Goal: Task Accomplishment & Management: Complete application form

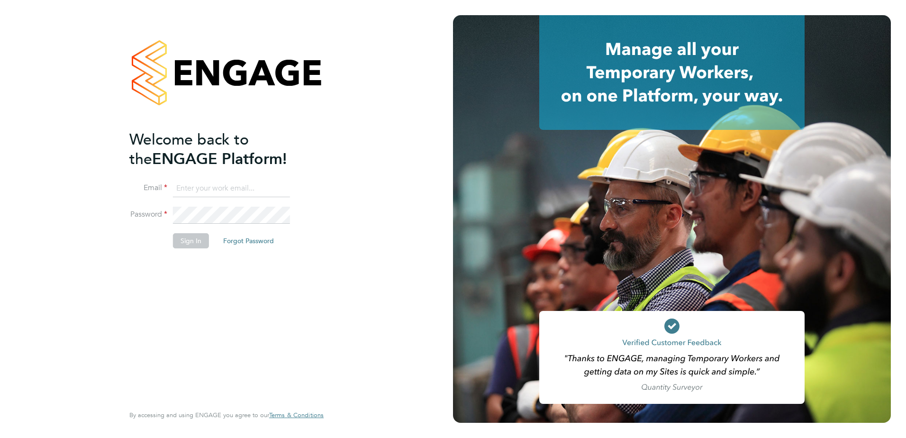
type input "[EMAIL_ADDRESS][DOMAIN_NAME]"
click at [188, 240] on button "Sign In" at bounding box center [191, 240] width 36 height 15
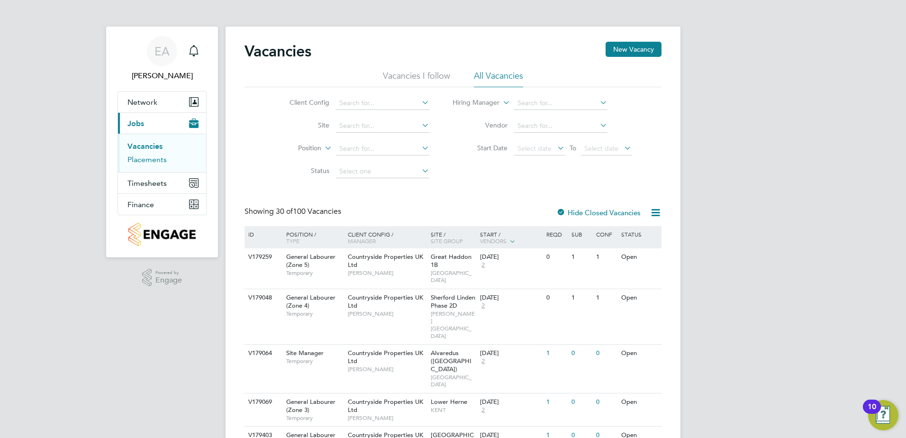
click at [154, 160] on link "Placements" at bounding box center [146, 159] width 39 height 9
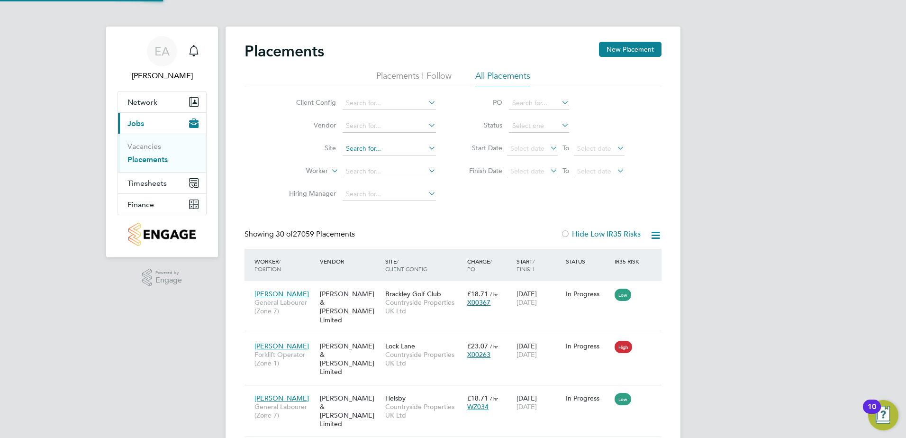
click at [367, 148] on input at bounding box center [388, 148] width 93 height 13
click at [373, 151] on input at bounding box center [388, 148] width 93 height 13
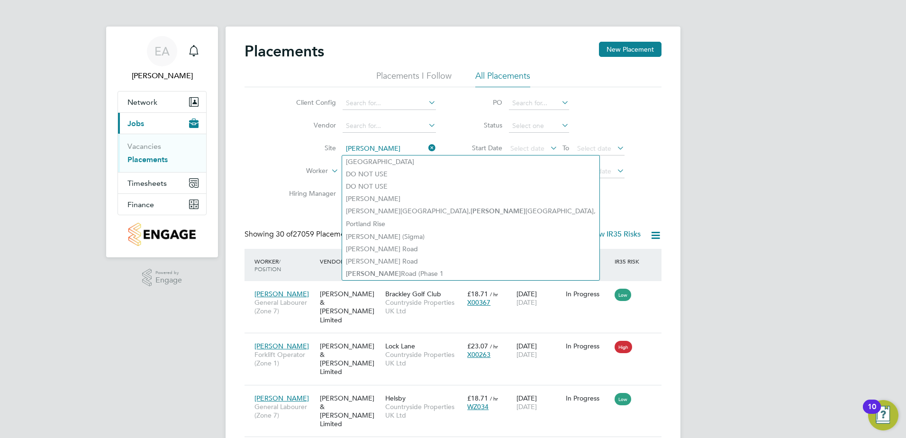
type input "sutton"
click at [426, 146] on icon at bounding box center [426, 147] width 0 height 13
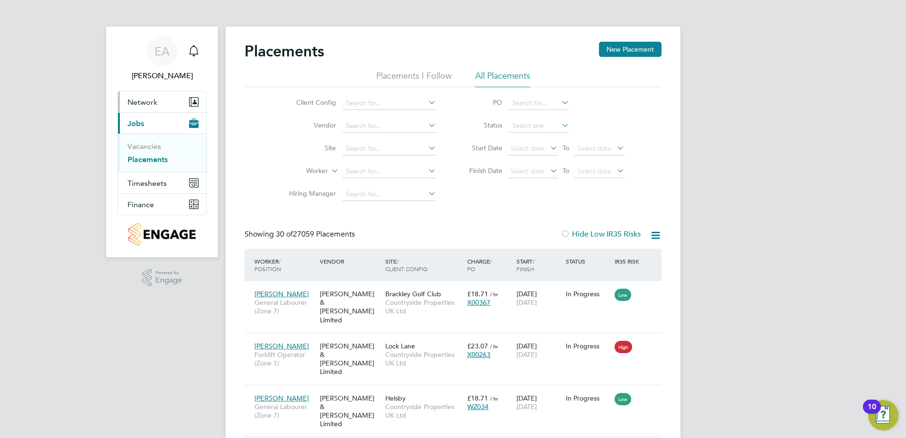
click at [151, 102] on span "Network" at bounding box center [142, 102] width 30 height 9
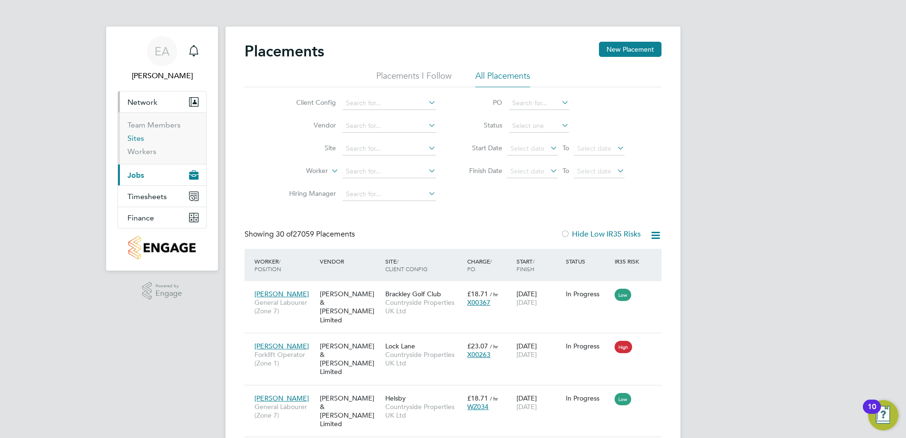
click at [140, 138] on link "Sites" at bounding box center [135, 138] width 17 height 9
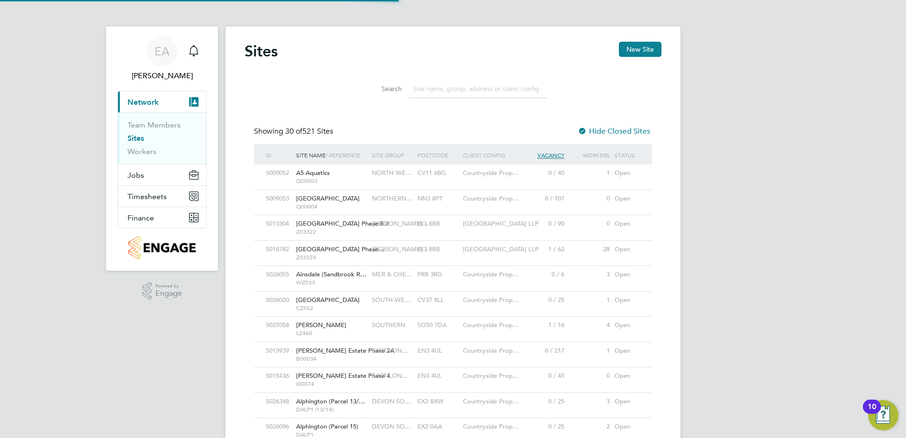
scroll to position [18, 46]
click at [652, 47] on button "New Site" at bounding box center [640, 49] width 43 height 15
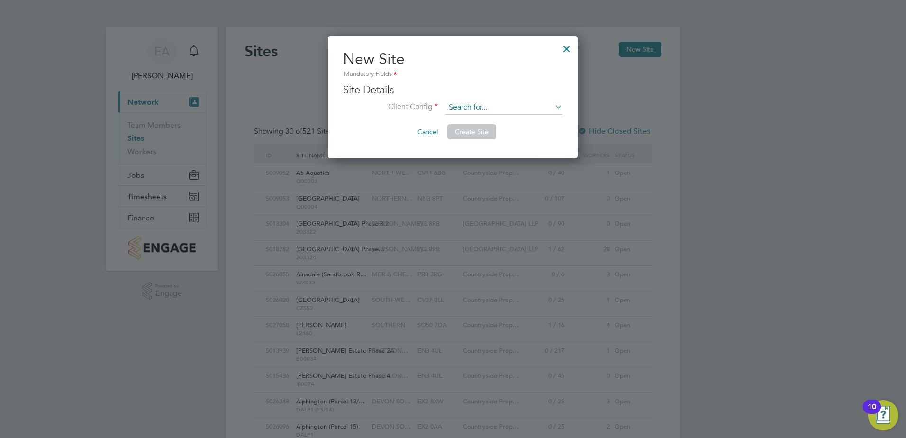
click at [486, 101] on input at bounding box center [503, 107] width 117 height 14
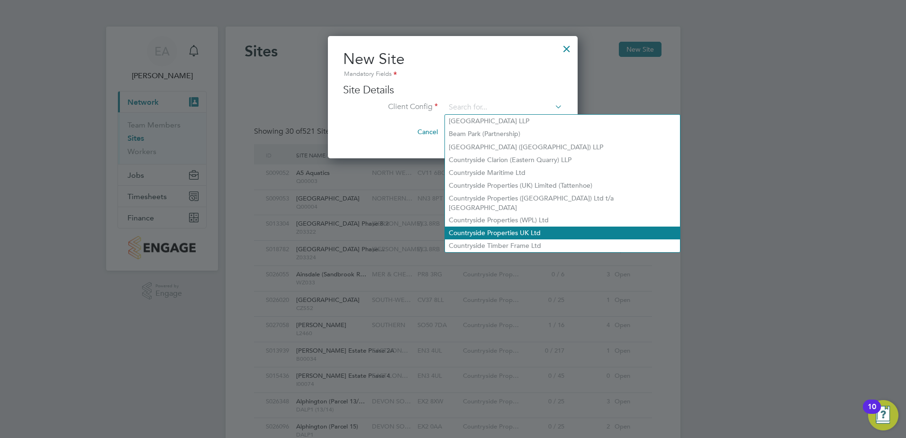
click at [503, 226] on li "Countryside Properties UK Ltd" at bounding box center [562, 232] width 235 height 13
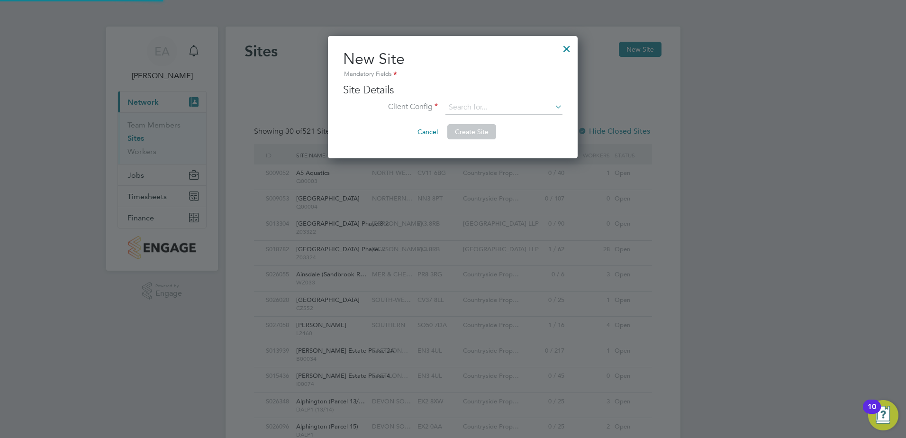
type input "Countryside Properties UK Ltd"
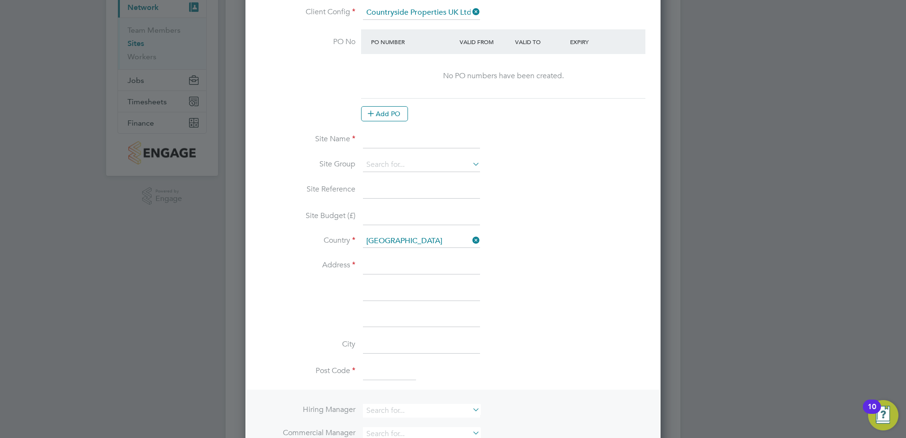
click at [388, 143] on input at bounding box center [421, 140] width 117 height 17
click at [402, 139] on input "Rosewood, Sutton Road Phase 2" at bounding box center [421, 140] width 117 height 17
type input "Rosewood - Sutton Road Phase 2"
click at [413, 167] on input at bounding box center [421, 165] width 117 height 14
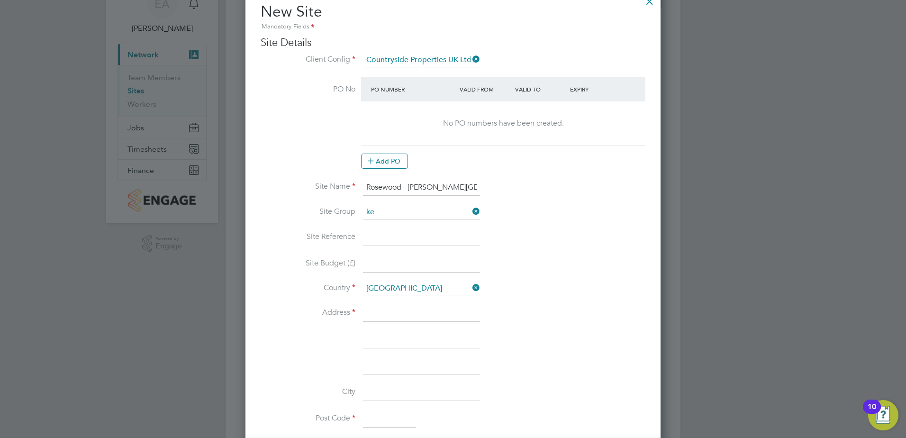
click at [402, 225] on li "VISTRY KE NT" at bounding box center [421, 225] width 118 height 13
type input "VISTRY KENT"
click at [380, 239] on input at bounding box center [421, 237] width 117 height 17
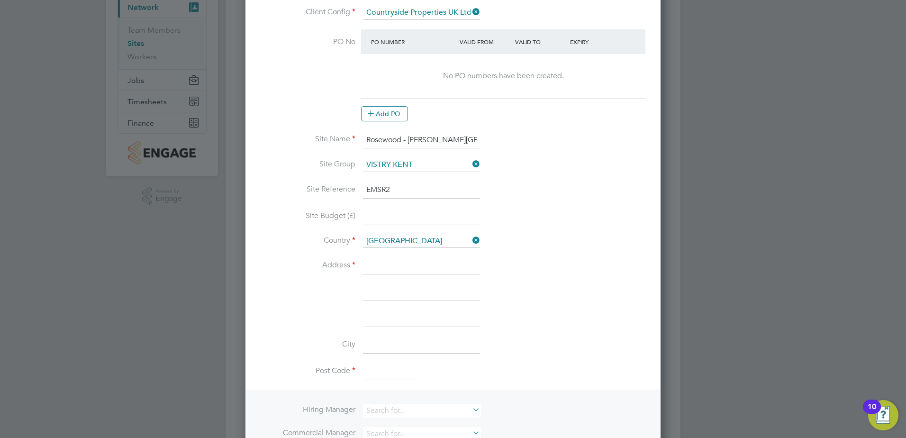
type input "EMSR2"
click at [384, 271] on input at bounding box center [421, 265] width 117 height 17
type input "Rosewood - Countryside Homes"
type input "Sutton Road"
type input "Langley, Maidstone"
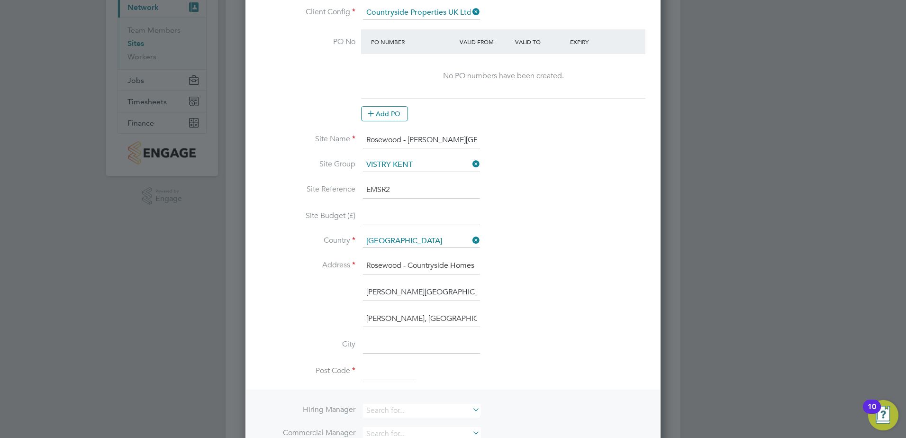
type input "Kent"
type input "ME17 3NQ"
type input "[PERSON_NAME]"
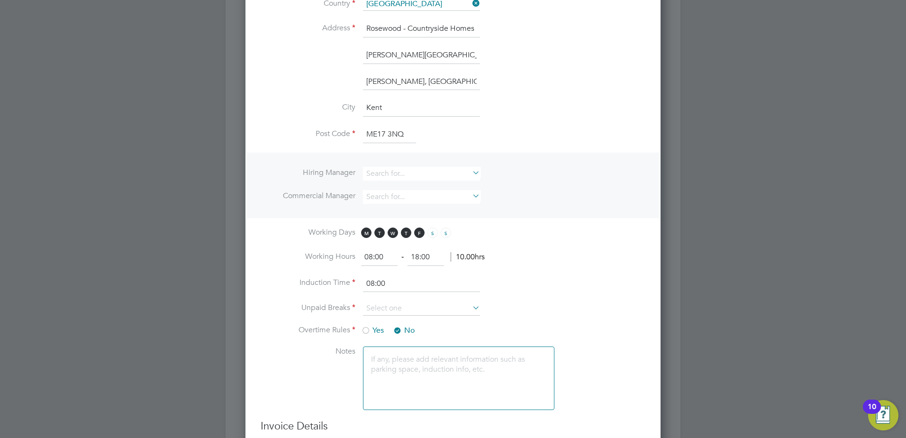
click at [383, 253] on input "08:00" at bounding box center [379, 257] width 36 height 17
drag, startPoint x: 388, startPoint y: 257, endPoint x: 355, endPoint y: 257, distance: 33.2
click at [355, 257] on li "Working Hours 08:00 ‐ 18:00 10.00hrs" at bounding box center [452, 262] width 385 height 27
type input "07:30"
click at [552, 259] on li "Working Hours 07:30 ‐ 18:00 10.00hrs" at bounding box center [452, 262] width 385 height 27
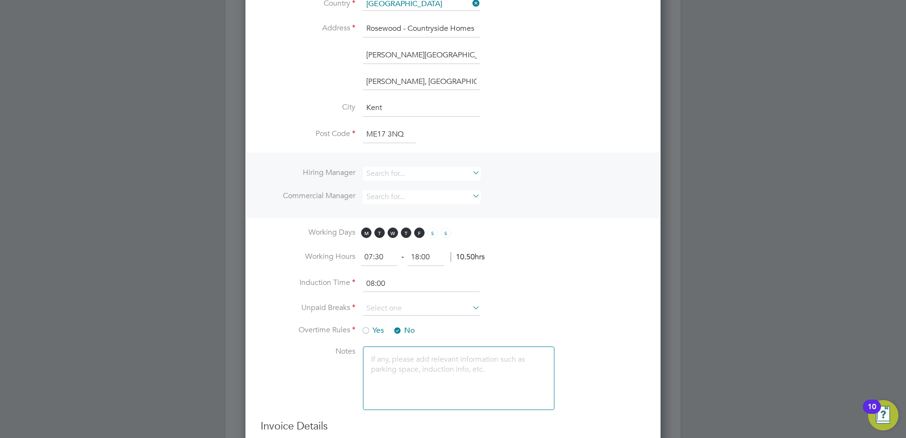
drag, startPoint x: 442, startPoint y: 255, endPoint x: 398, endPoint y: 256, distance: 44.5
click at [398, 256] on ng-form "07:30 ‐ 18:00 10.50hrs" at bounding box center [423, 256] width 124 height 9
type input "16:30"
click at [556, 244] on li "Working Days M T W T F S S" at bounding box center [452, 237] width 385 height 21
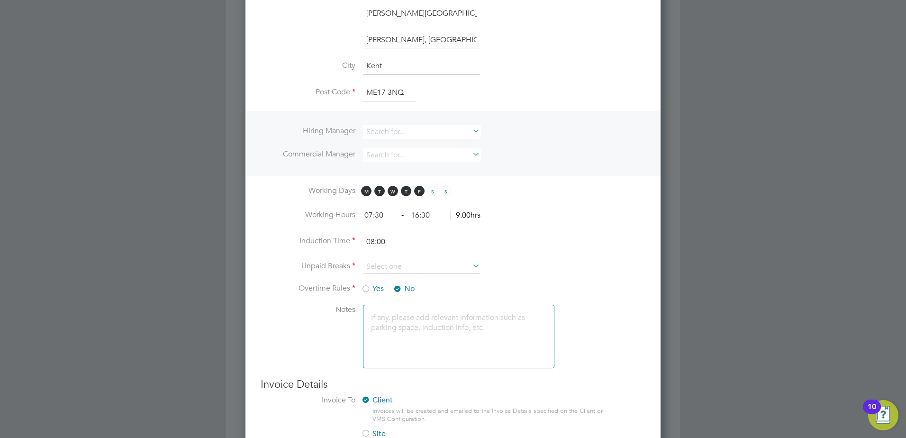
scroll to position [426, 0]
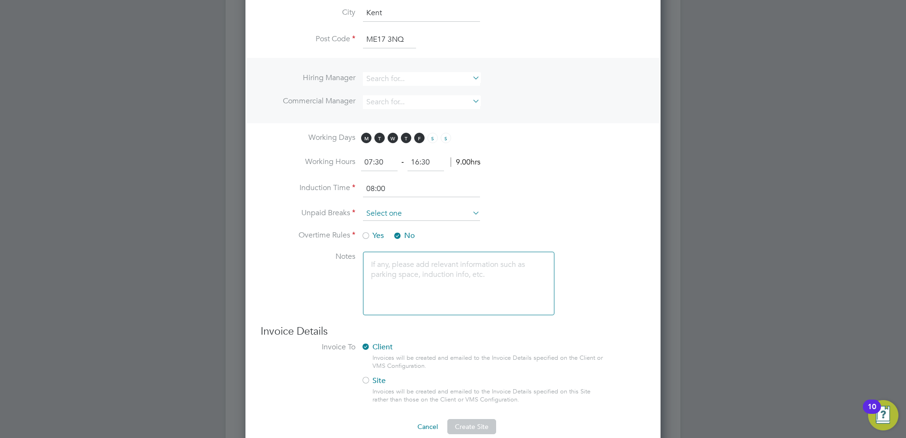
click at [436, 209] on input at bounding box center [421, 214] width 117 height 14
click at [417, 254] on li "30 mins" at bounding box center [421, 251] width 118 height 12
type input "30 mins"
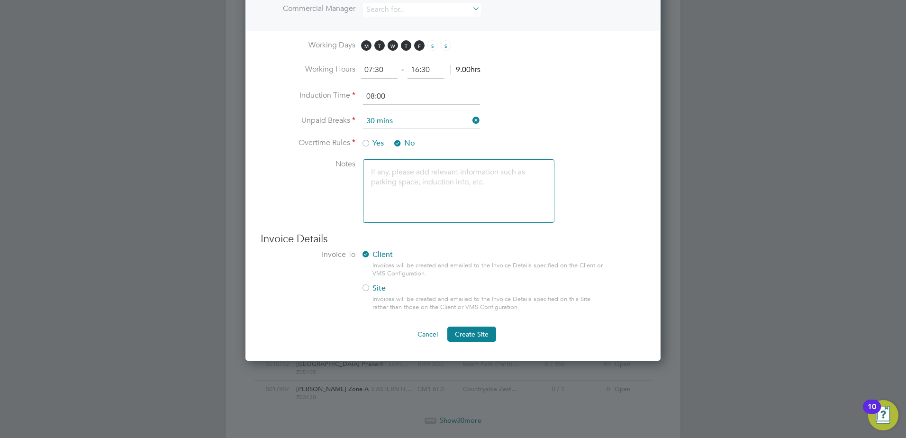
scroll to position [521, 0]
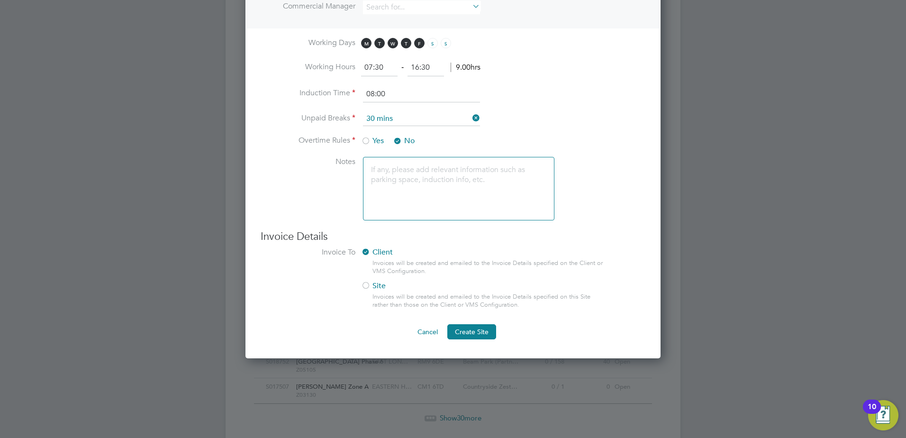
click at [364, 285] on div at bounding box center [365, 285] width 9 height 9
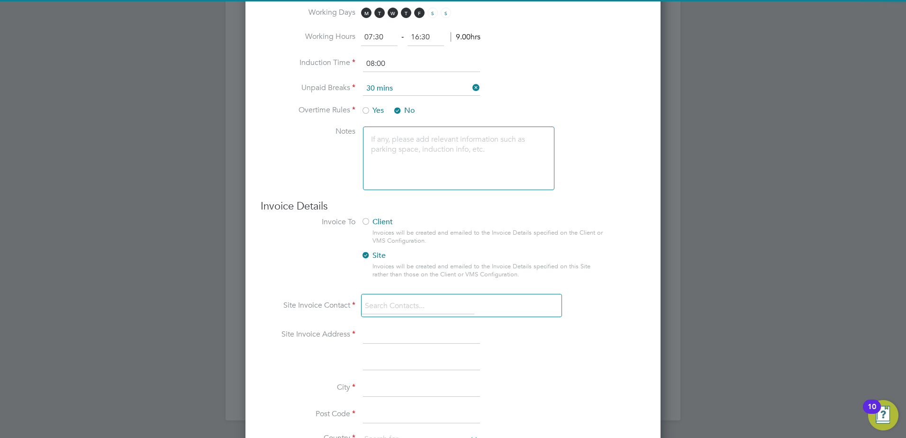
scroll to position [568, 0]
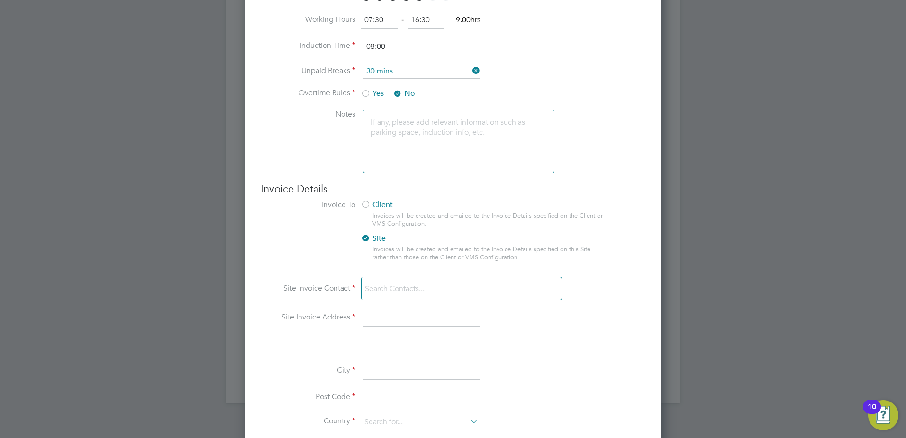
click at [402, 288] on input at bounding box center [417, 288] width 113 height 17
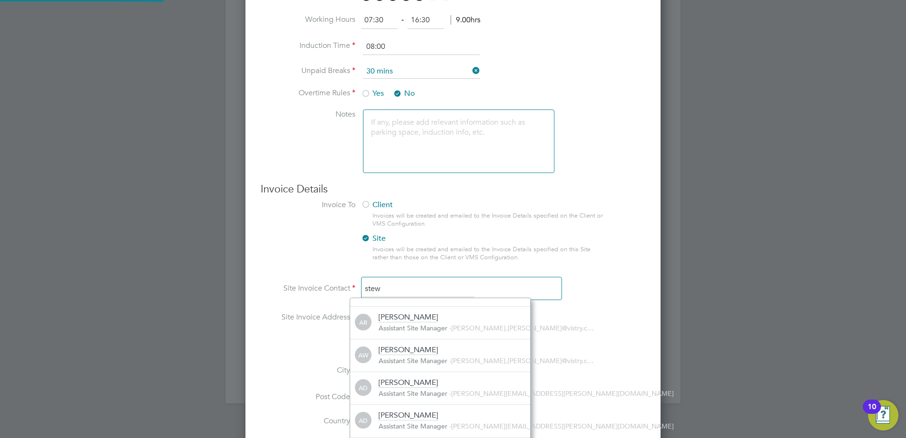
scroll to position [6, 6]
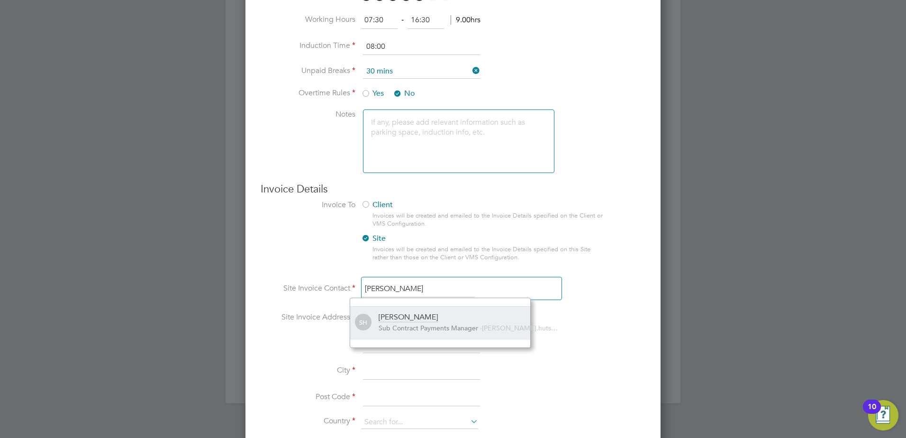
type input "stewart h"
click at [427, 317] on div "[PERSON_NAME]" at bounding box center [407, 317] width 59 height 10
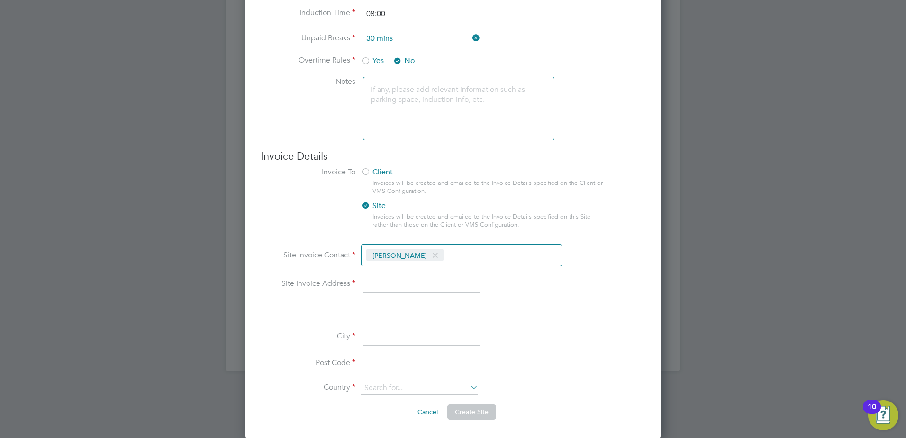
click at [394, 285] on input at bounding box center [421, 284] width 117 height 17
click at [388, 284] on input at bounding box center [421, 284] width 117 height 17
type input "11 Tower View"
click at [385, 306] on input at bounding box center [421, 310] width 117 height 17
type input "[GEOGRAPHIC_DATA]"
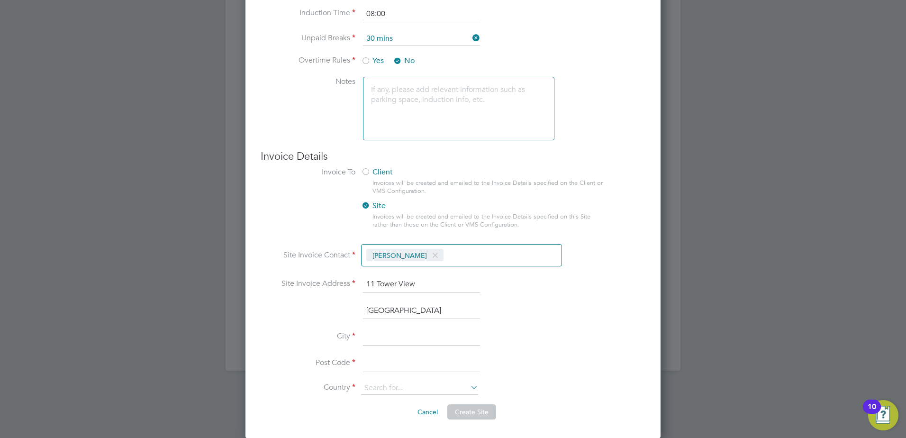
click at [384, 332] on input at bounding box center [421, 336] width 117 height 17
type input "West Malling"
click at [388, 358] on input at bounding box center [421, 363] width 117 height 17
type input "ME19 4UY"
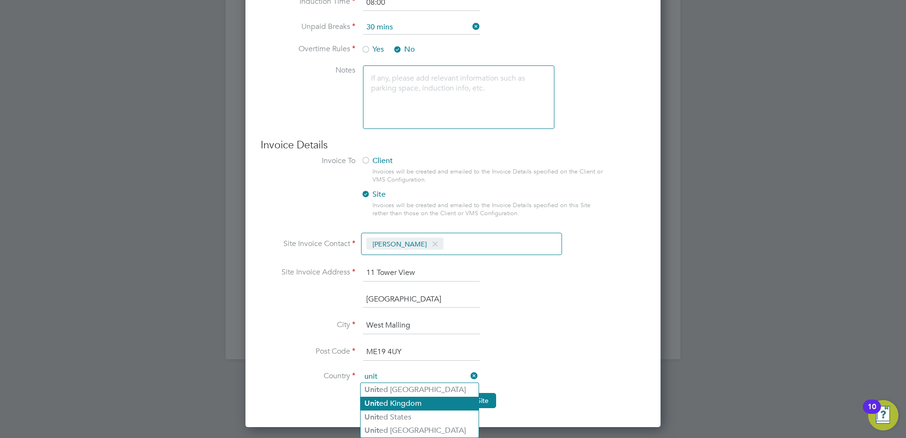
click at [410, 402] on li "Unit ed Kingdom" at bounding box center [419, 403] width 118 height 14
type input "[GEOGRAPHIC_DATA]"
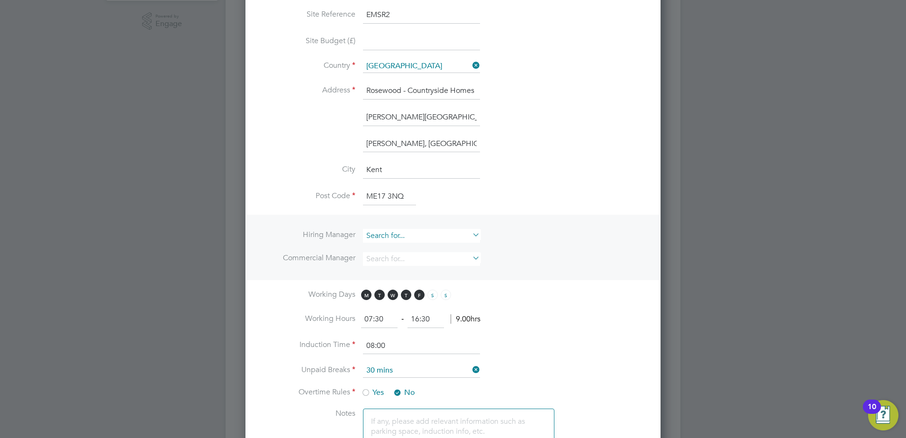
click at [413, 234] on input at bounding box center [421, 236] width 117 height 14
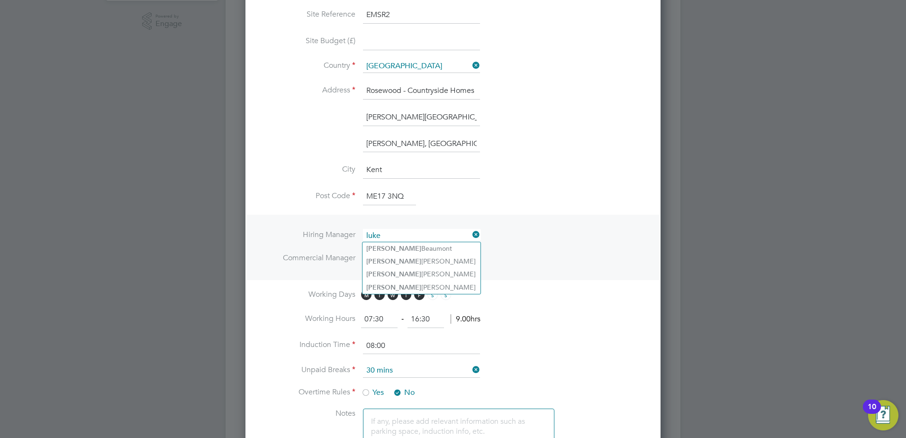
type input "luke"
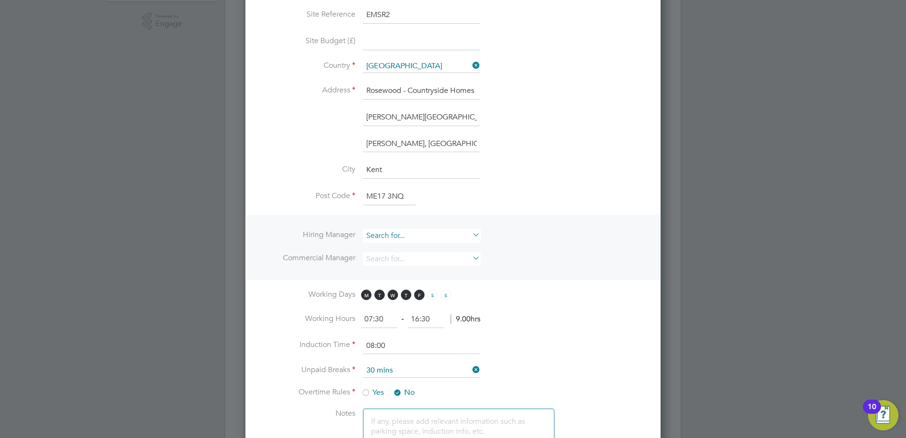
click at [396, 236] on input at bounding box center [421, 236] width 117 height 14
click at [423, 246] on b "H" at bounding box center [425, 248] width 5 height 8
type input "Luke Hewitt"
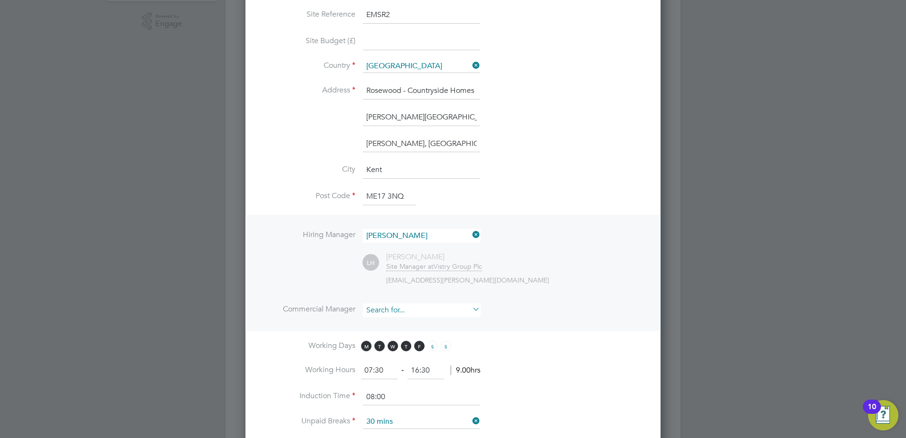
click at [393, 306] on input at bounding box center [421, 310] width 117 height 14
click at [391, 323] on li "Elv is Arinze" at bounding box center [421, 322] width 118 height 13
type input "[PERSON_NAME]"
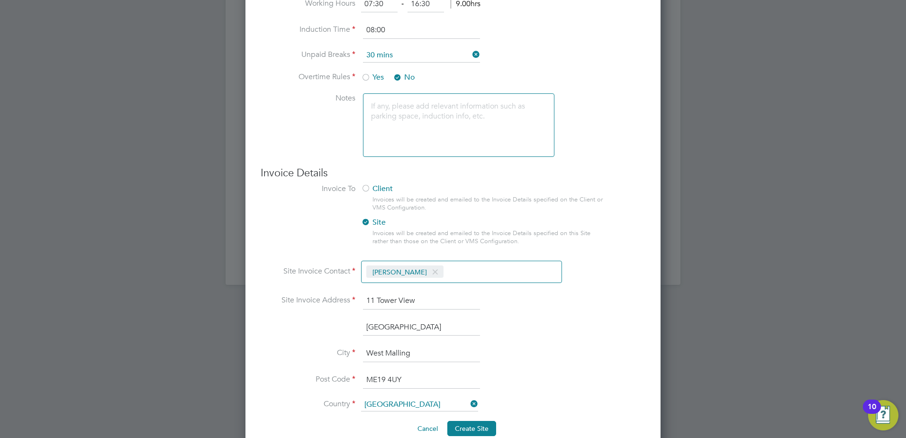
scroll to position [703, 0]
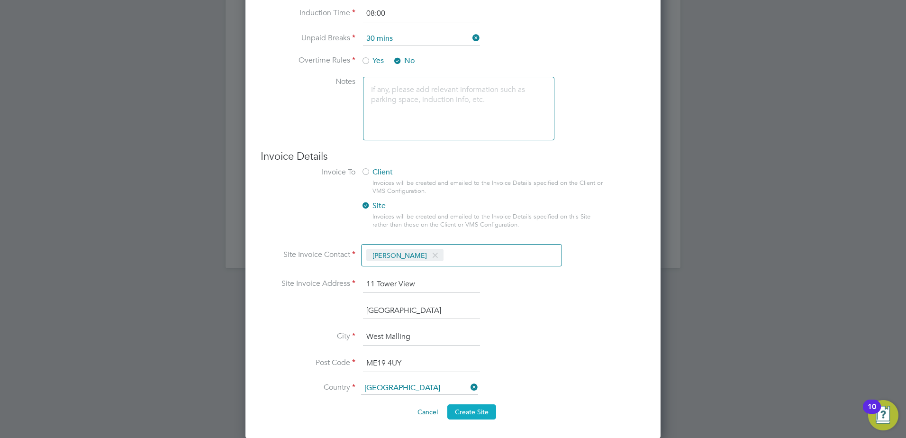
click at [466, 413] on span "Create Site" at bounding box center [472, 411] width 34 height 9
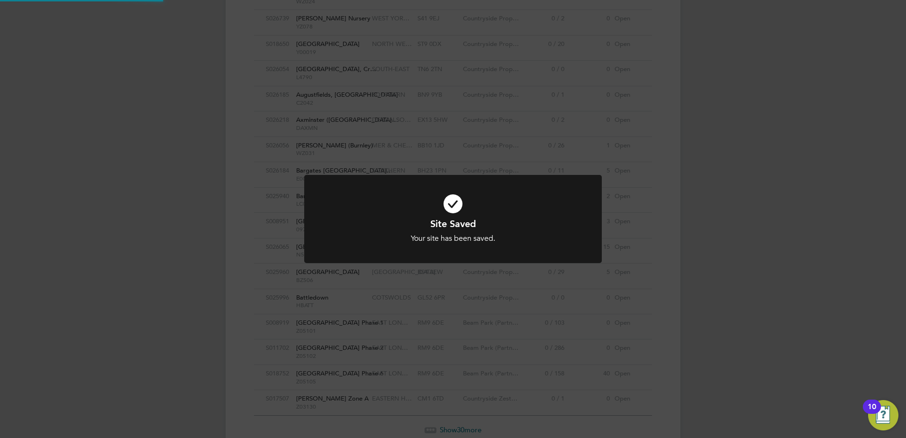
scroll to position [0, 0]
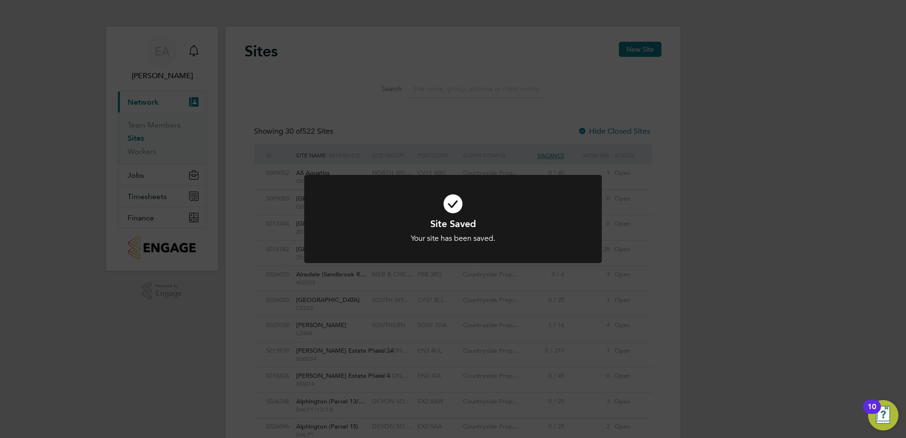
click at [732, 203] on div "Site Saved Your site has been saved. Cancel Okay" at bounding box center [453, 219] width 906 height 438
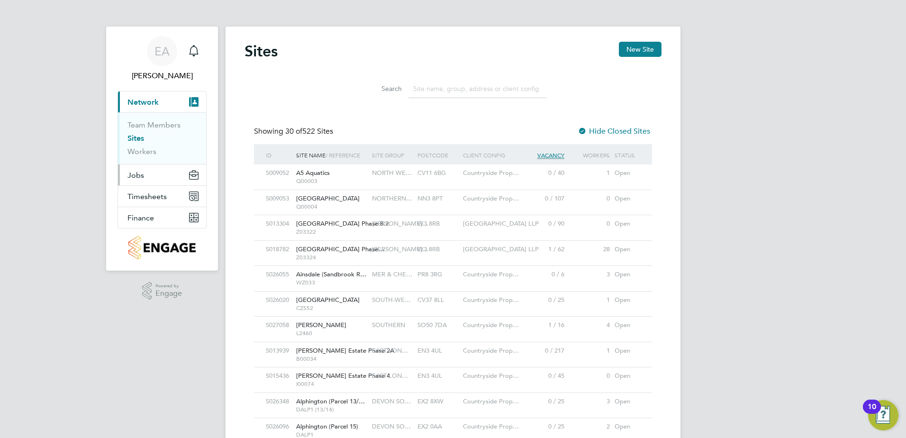
click at [146, 176] on button "Jobs" at bounding box center [162, 174] width 88 height 21
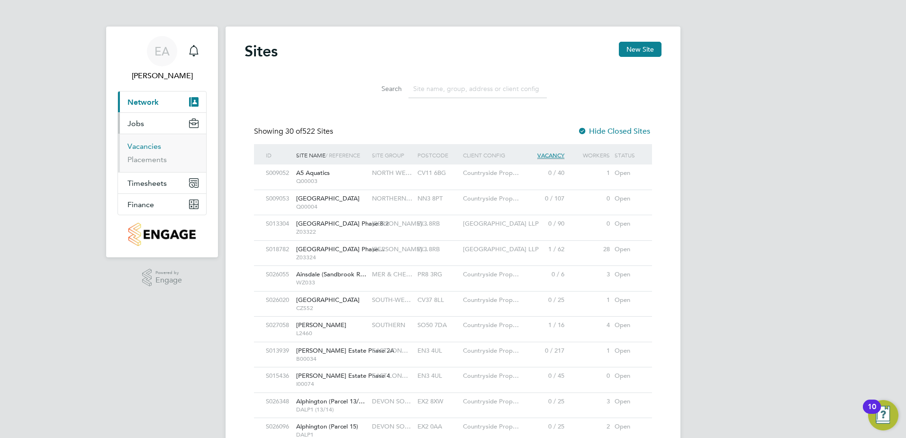
click at [149, 149] on link "Vacancies" at bounding box center [144, 146] width 34 height 9
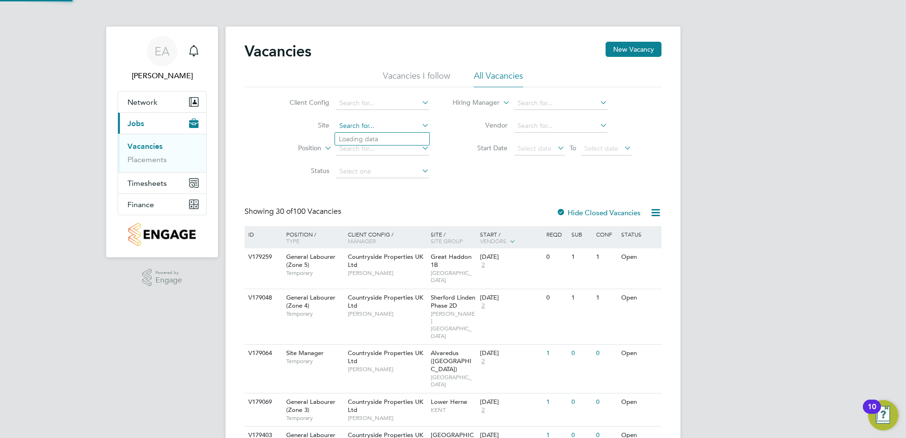
click at [386, 124] on input at bounding box center [382, 125] width 93 height 13
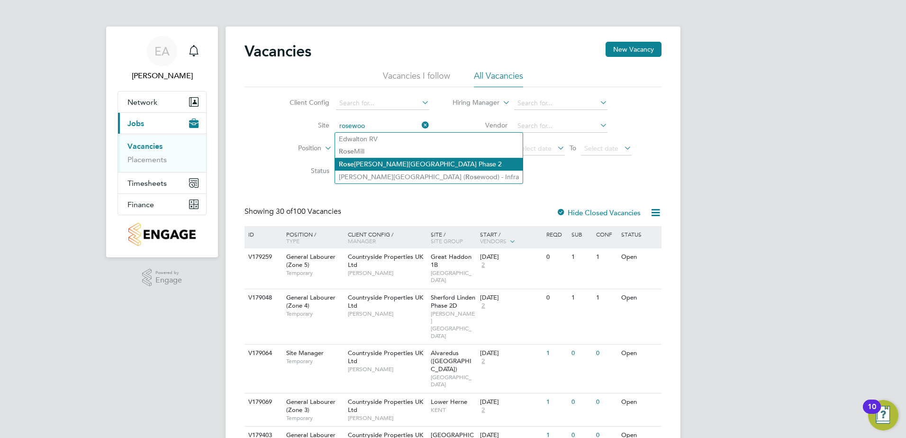
click at [393, 163] on li "Rose wood - Sutton Road Phase 2" at bounding box center [429, 164] width 188 height 13
type input "Rosewood - Sutton Road Phase 2"
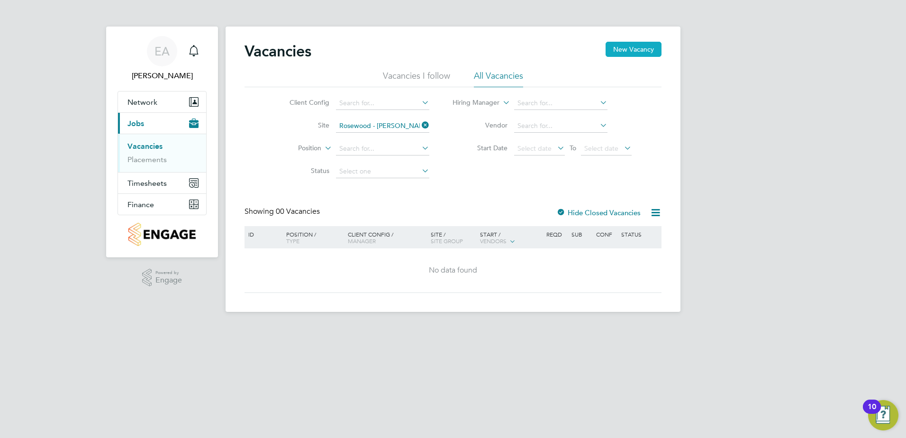
click at [625, 47] on button "New Vacancy" at bounding box center [633, 49] width 56 height 15
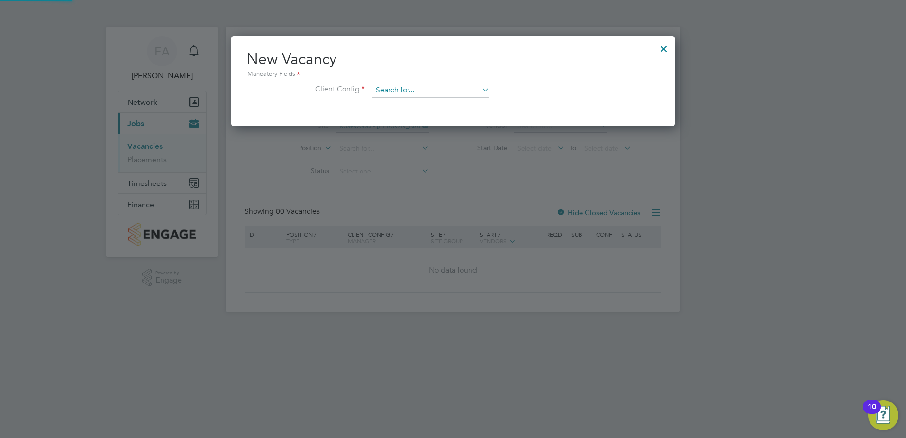
scroll to position [90, 444]
click at [418, 91] on input at bounding box center [430, 90] width 117 height 14
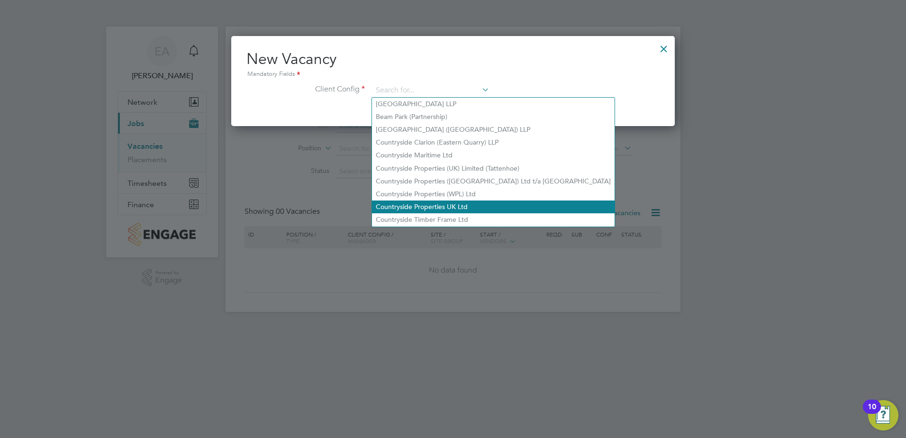
click at [445, 200] on li "Countryside Properties UK Ltd" at bounding box center [493, 206] width 242 height 13
type input "Countryside Properties UK Ltd"
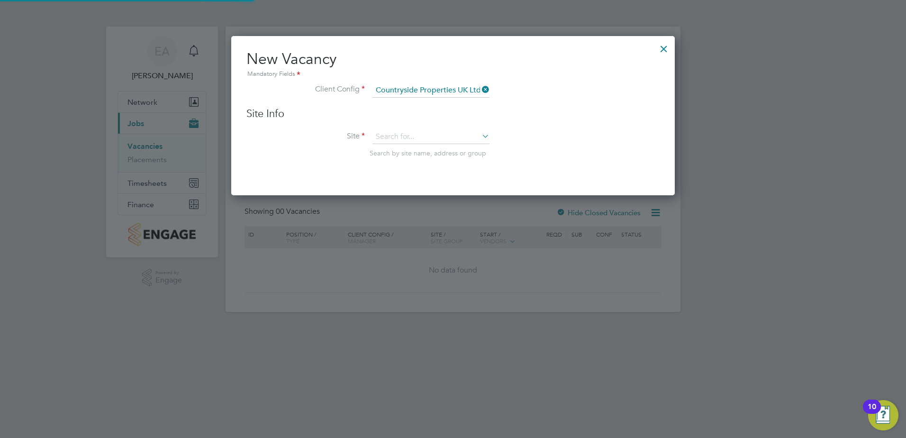
scroll to position [160, 444]
click at [386, 132] on input at bounding box center [430, 137] width 117 height 14
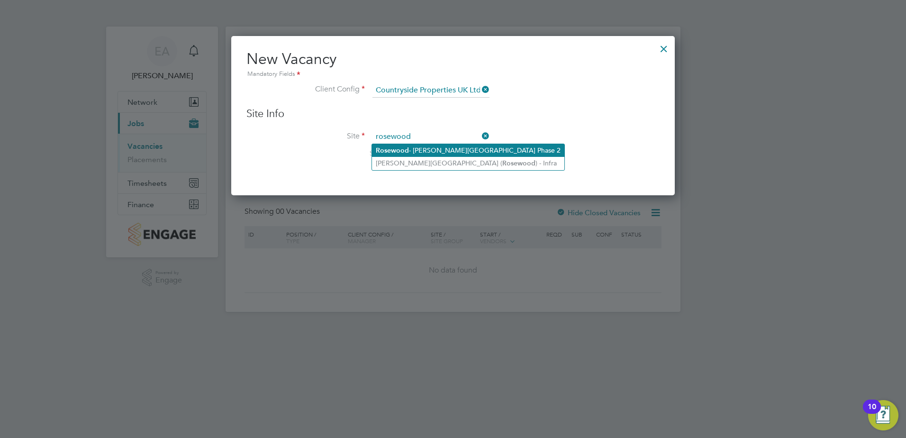
click at [449, 151] on li "Rosewood - Sutton Road Phase 2" at bounding box center [468, 150] width 192 height 13
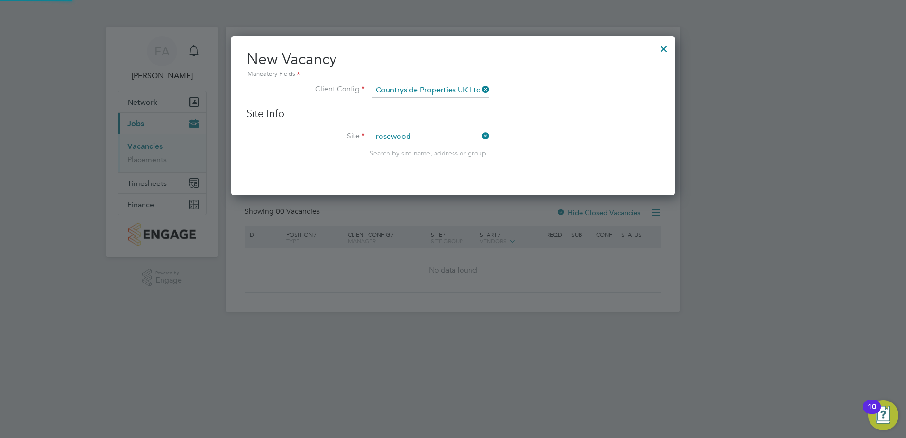
type input "Rosewood - Sutton Road Phase 2"
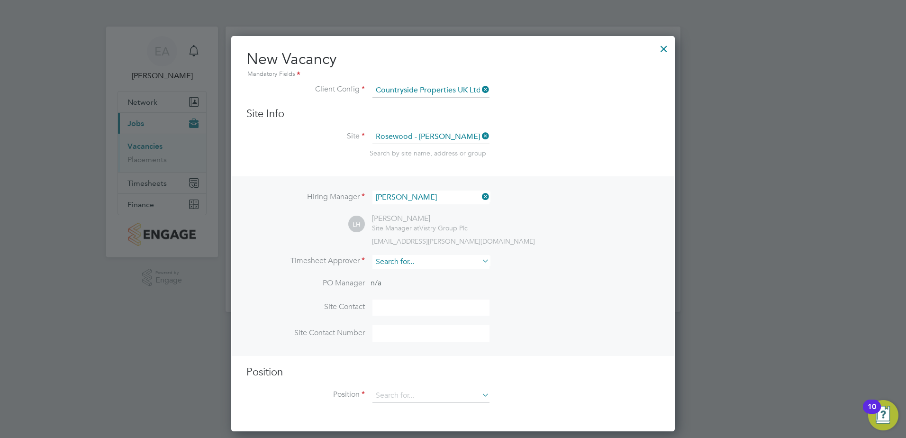
click at [422, 262] on input at bounding box center [430, 262] width 117 height 14
click at [430, 274] on li "Luke H ewitt" at bounding box center [431, 275] width 118 height 13
type input "Luke Hewitt"
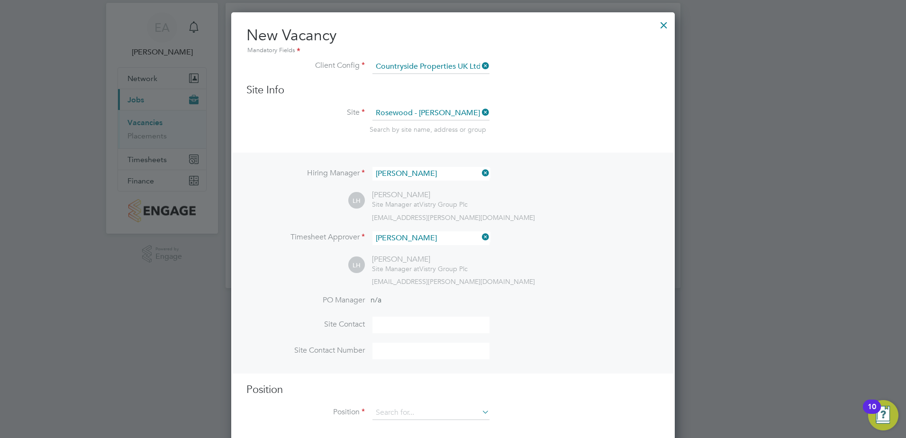
scroll to position [35, 0]
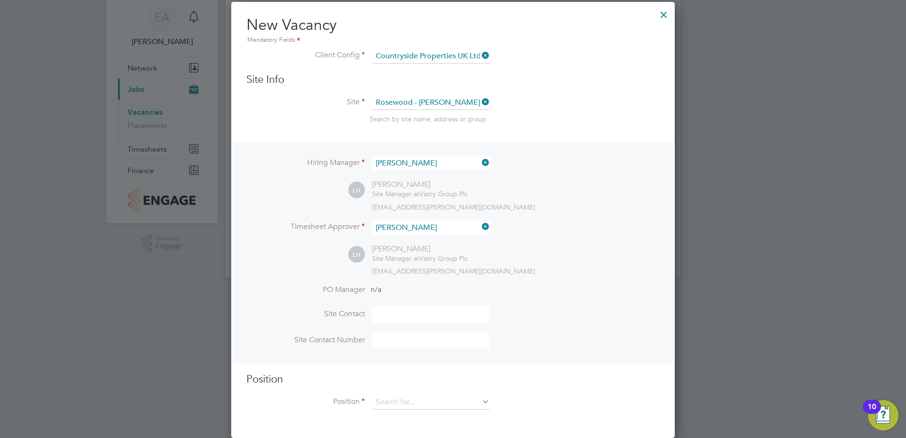
click at [420, 315] on input at bounding box center [430, 314] width 117 height 17
type input "Luke Hewitt"
drag, startPoint x: 399, startPoint y: 340, endPoint x: 404, endPoint y: 341, distance: 5.2
click at [399, 341] on input at bounding box center [430, 340] width 117 height 17
type input "07741233806"
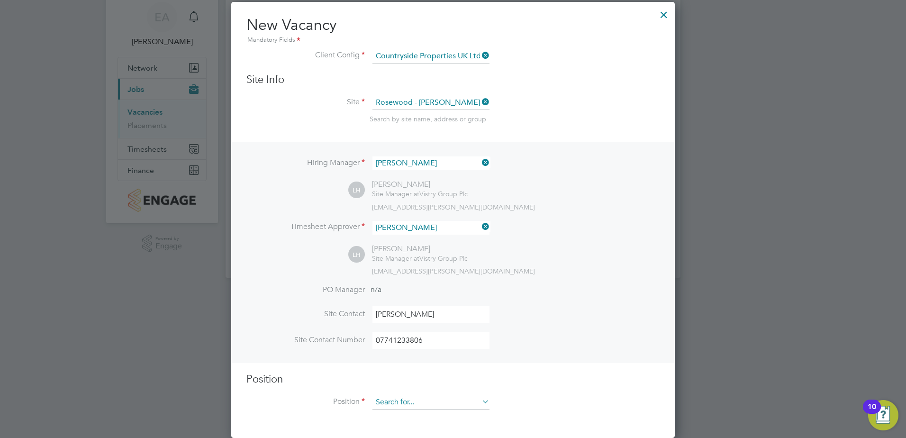
click at [429, 401] on input at bounding box center [430, 402] width 117 height 14
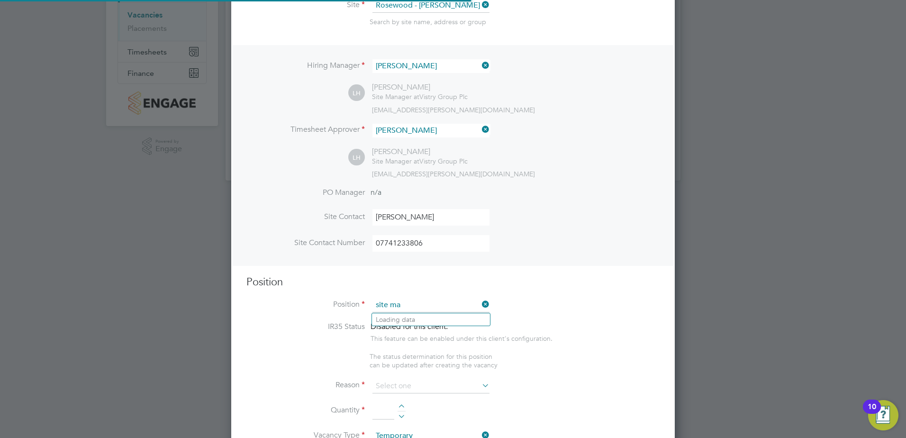
scroll to position [1365, 444]
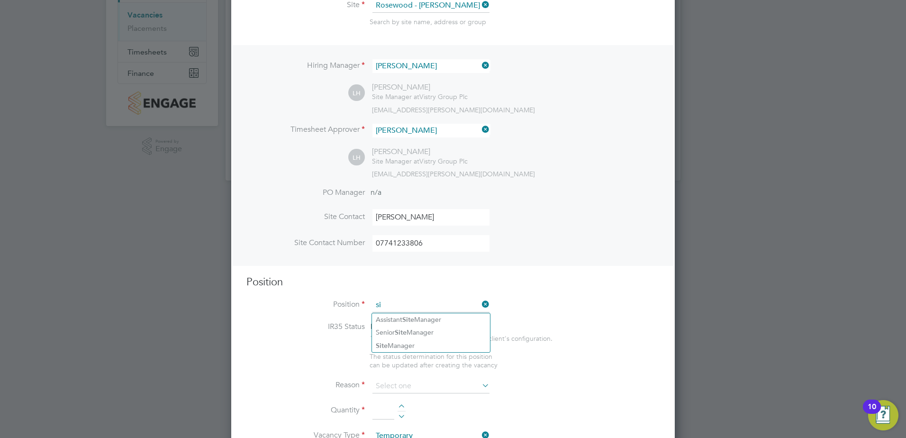
type input "s"
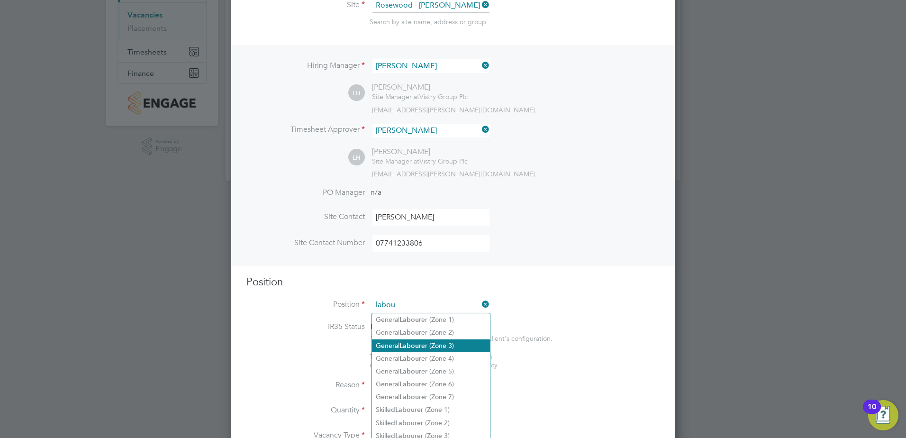
click at [458, 341] on li "General Labou rer (Zone 3)" at bounding box center [431, 345] width 118 height 13
type input "General Labourer (Zone 3)"
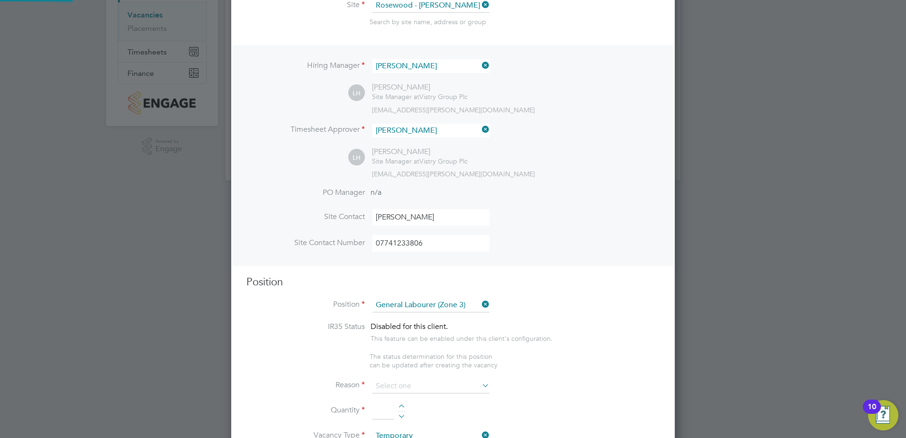
type textarea "- General labouring duties - Supporting the trades on site - Moving materials a…"
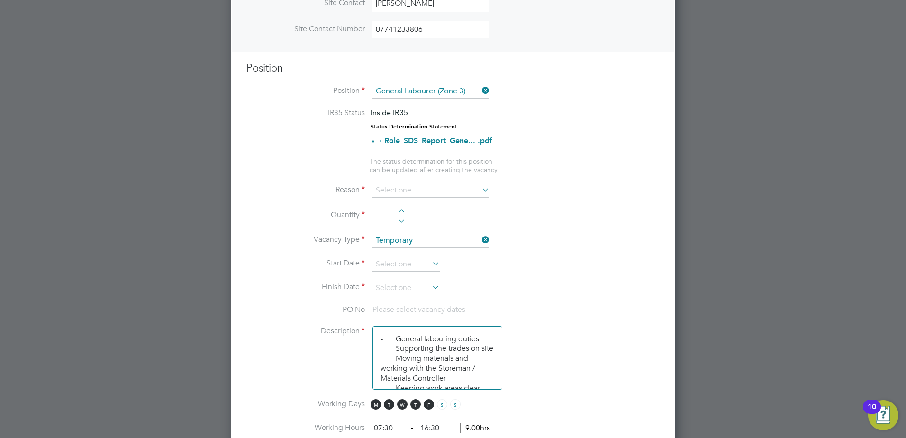
scroll to position [368, 0]
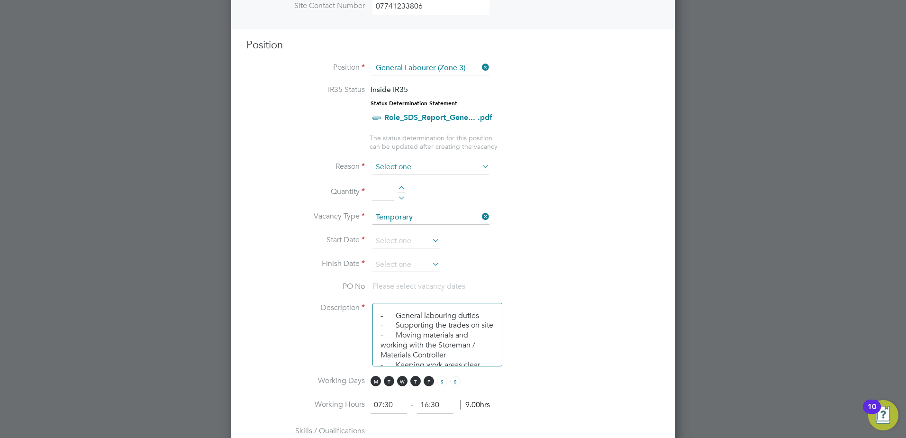
click at [395, 164] on input at bounding box center [430, 167] width 117 height 14
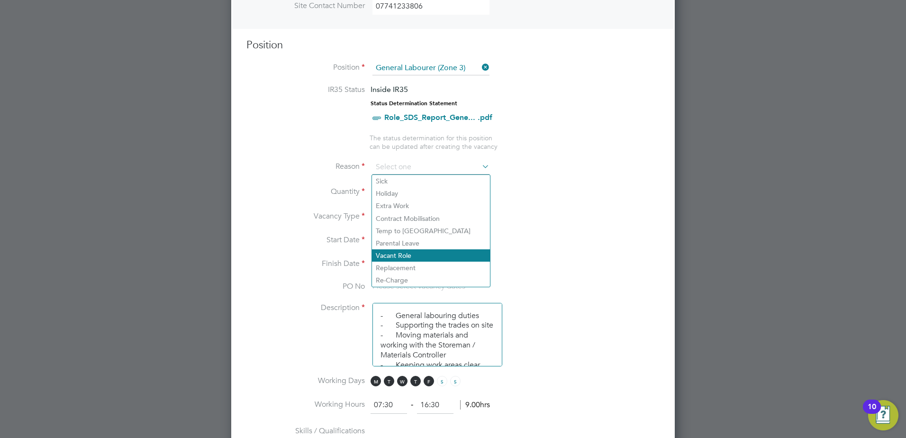
click at [401, 256] on li "Vacant Role" at bounding box center [431, 255] width 118 height 12
type input "Vacant Role"
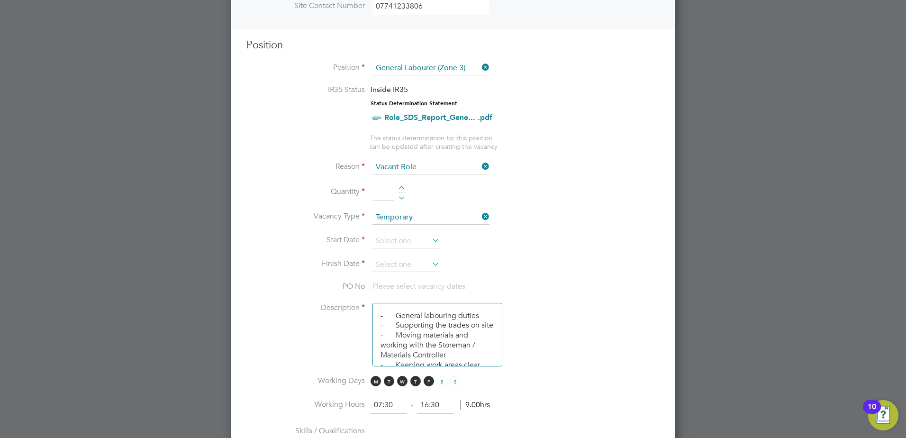
click at [382, 192] on input at bounding box center [383, 192] width 22 height 17
type input "1"
click at [591, 213] on li "Vacancy Type Temporary" at bounding box center [452, 222] width 413 height 24
click at [408, 239] on input at bounding box center [405, 241] width 67 height 14
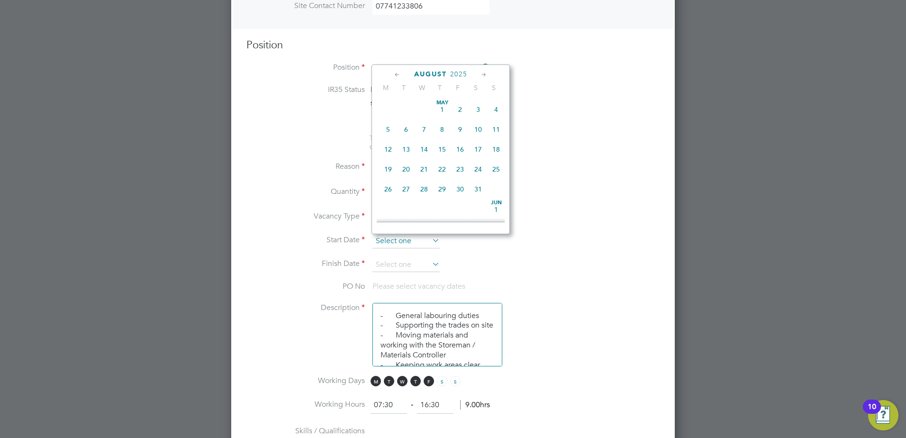
scroll to position [369, 0]
click at [405, 147] on span "26" at bounding box center [406, 140] width 18 height 18
type input "26 Aug 2025"
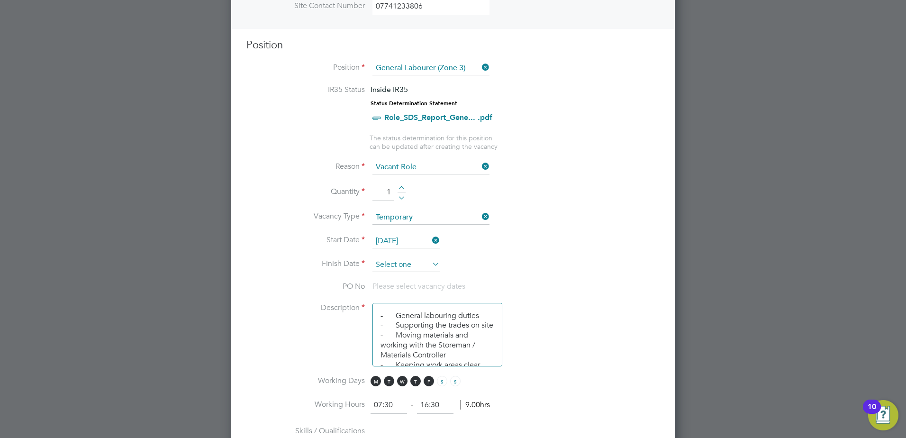
click at [400, 267] on input at bounding box center [405, 265] width 67 height 14
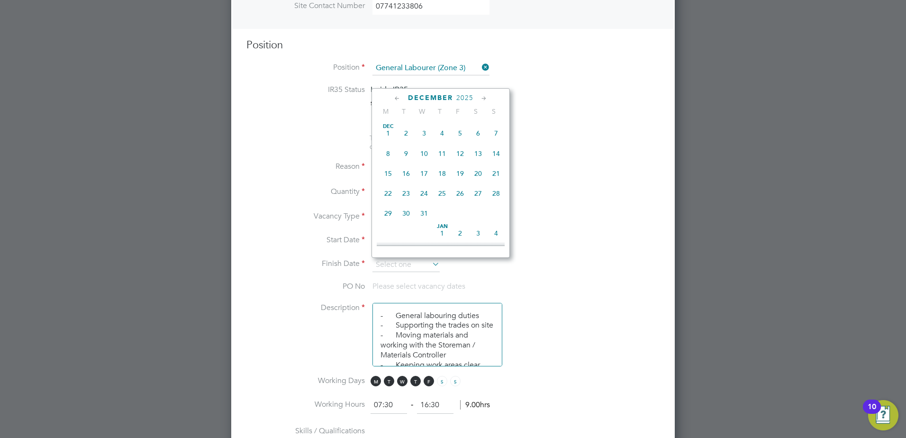
scroll to position [748, 0]
click at [423, 193] on span "31" at bounding box center [424, 184] width 18 height 18
type input "31 Dec 2025"
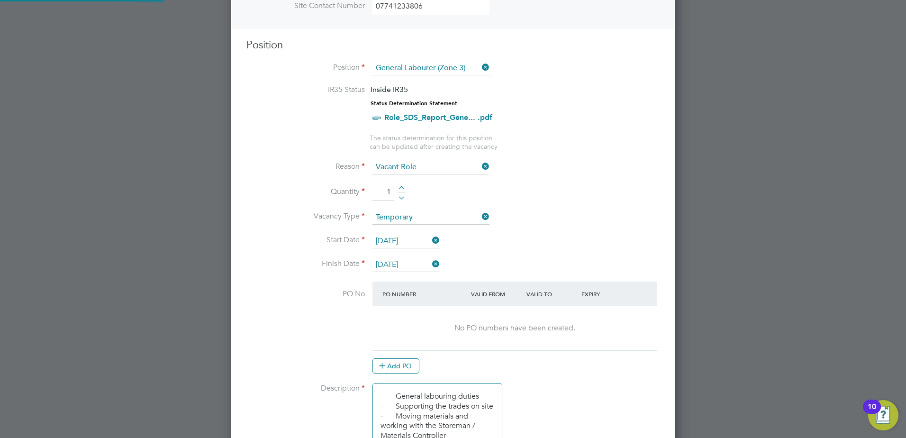
click at [582, 233] on li "Vacancy Type Temporary" at bounding box center [452, 222] width 413 height 24
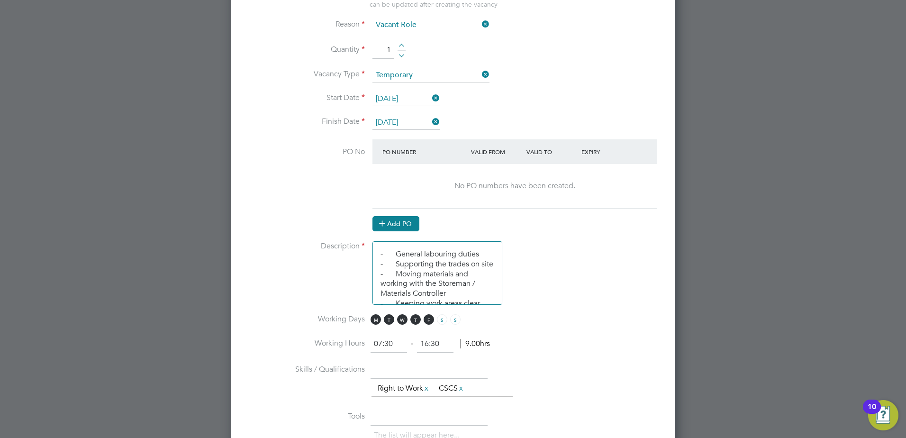
click at [395, 225] on button "Add PO" at bounding box center [395, 223] width 47 height 15
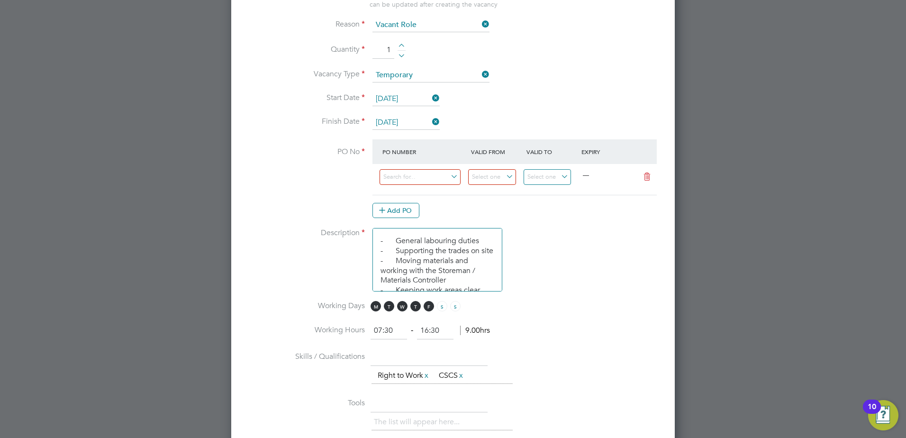
click at [146, 227] on div at bounding box center [453, 219] width 906 height 438
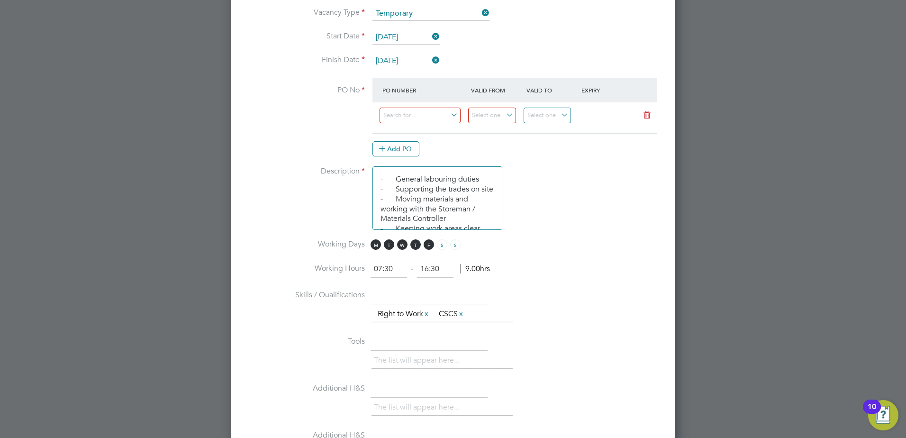
scroll to position [557, 0]
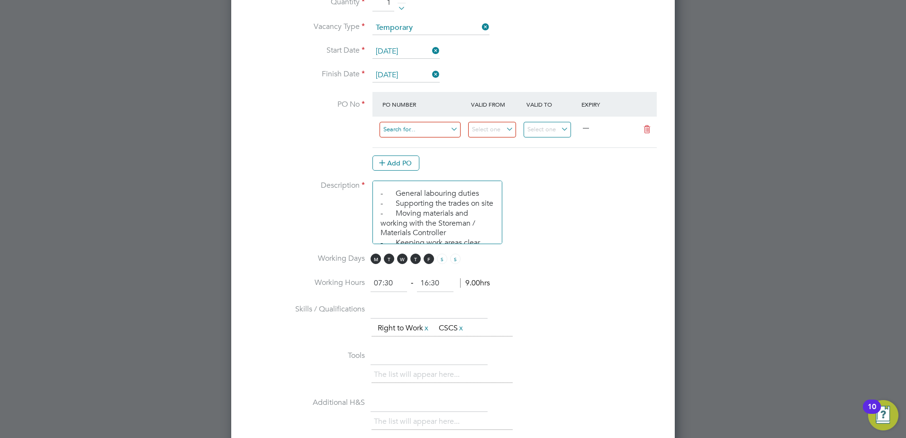
click at [415, 131] on input at bounding box center [419, 130] width 81 height 16
paste input "S-EMSR2/00015"
type input "S-EMSR2/00015"
click at [330, 139] on li "PO No PO Number Valid From Valid To Expiry S-EMSR2/00015 — Add PO" at bounding box center [452, 136] width 413 height 89
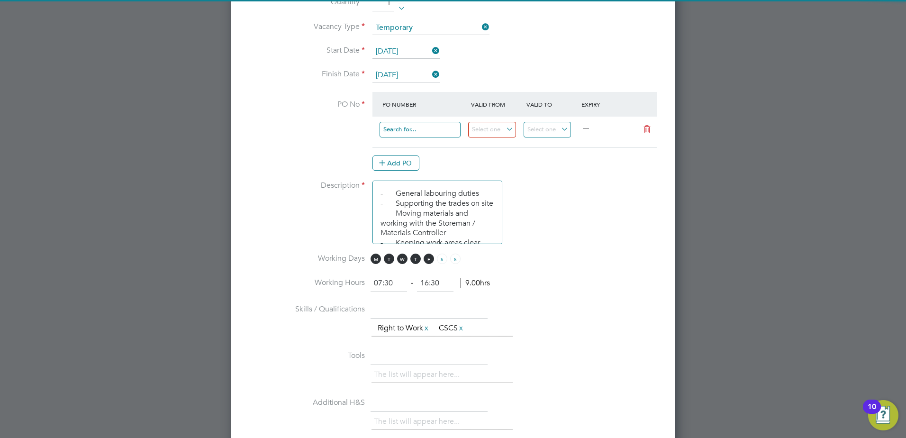
click at [392, 131] on input at bounding box center [419, 130] width 81 height 16
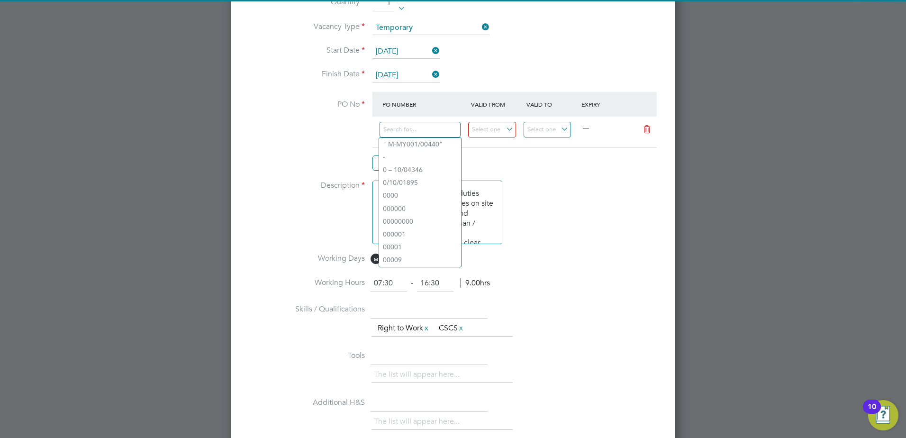
click at [565, 210] on li "Description - General labouring duties - Supporting the trades on site - Moving…" at bounding box center [452, 216] width 413 height 73
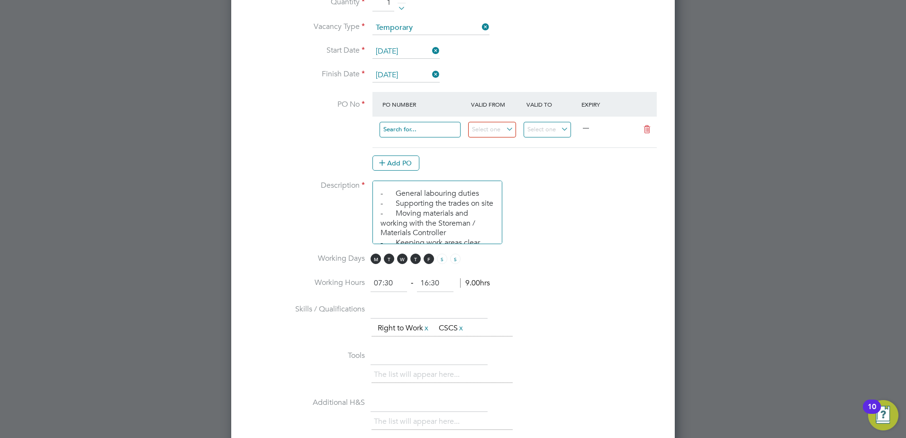
click at [411, 131] on input at bounding box center [419, 130] width 81 height 16
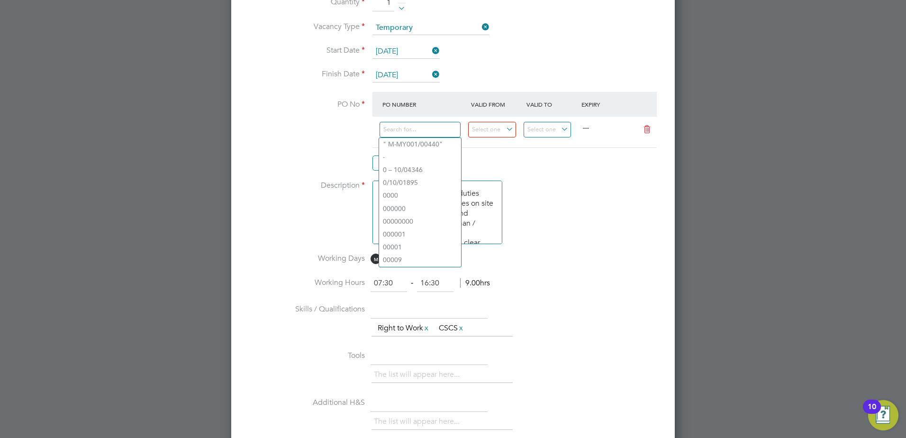
click at [557, 186] on li "Description - General labouring duties - Supporting the trades on site - Moving…" at bounding box center [452, 216] width 413 height 73
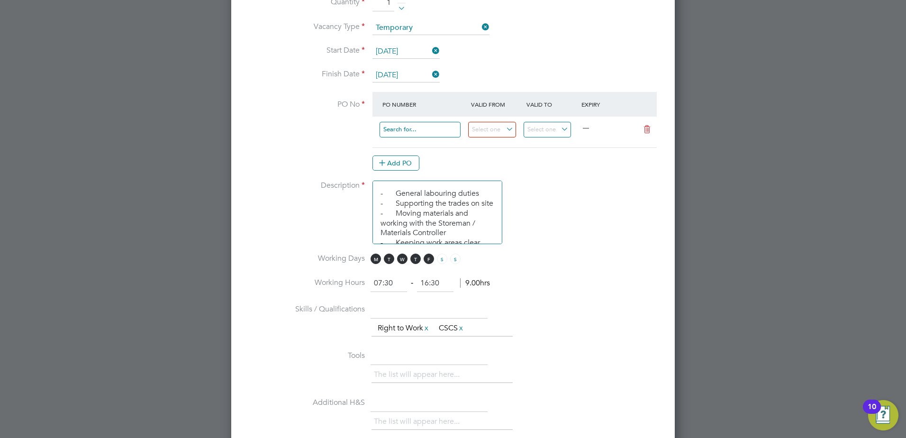
click at [411, 127] on input at bounding box center [419, 130] width 81 height 16
type input "S-EMSR2/00015"
click at [496, 126] on input at bounding box center [492, 130] width 48 height 16
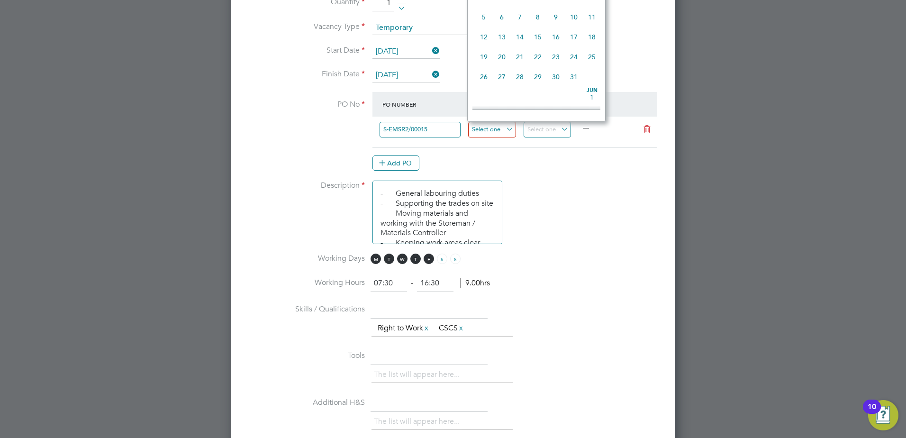
scroll to position [369, 0]
click at [503, 35] on span "26" at bounding box center [502, 27] width 18 height 18
type input "26 Aug 2025"
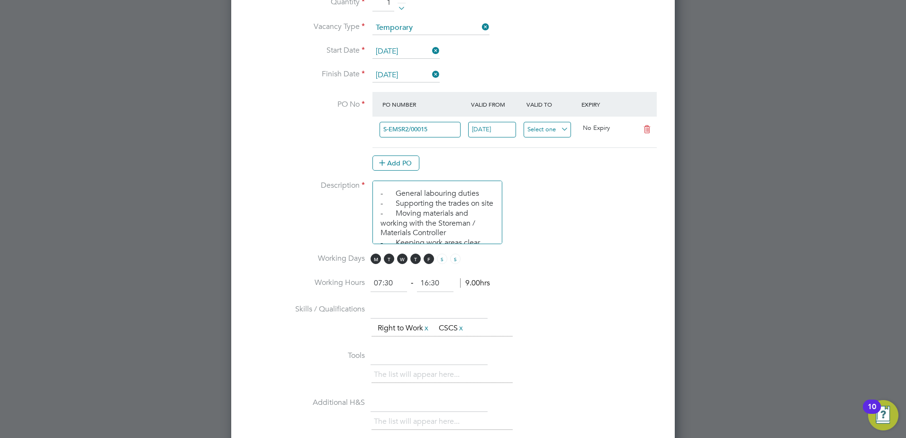
click at [550, 129] on input at bounding box center [547, 130] width 48 height 16
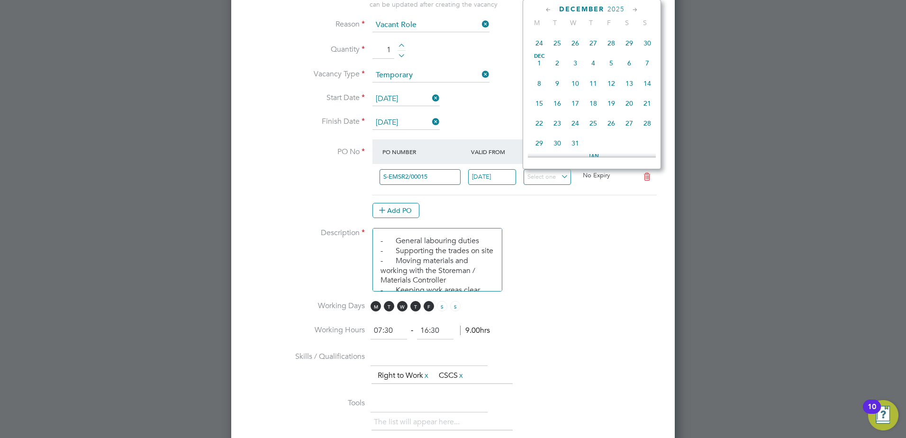
scroll to position [748, 0]
click at [576, 105] on span "31" at bounding box center [575, 96] width 18 height 18
type input "31 Dec 2025"
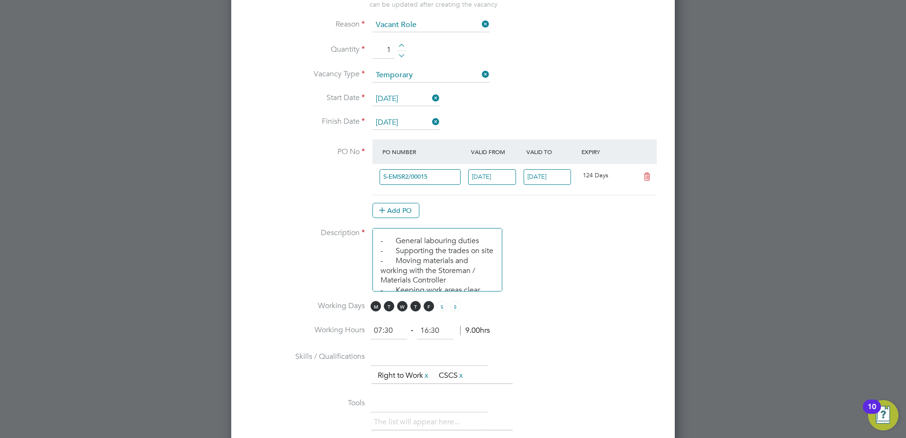
click at [567, 265] on li "Description - General labouring duties - Supporting the trades on site - Moving…" at bounding box center [452, 264] width 413 height 73
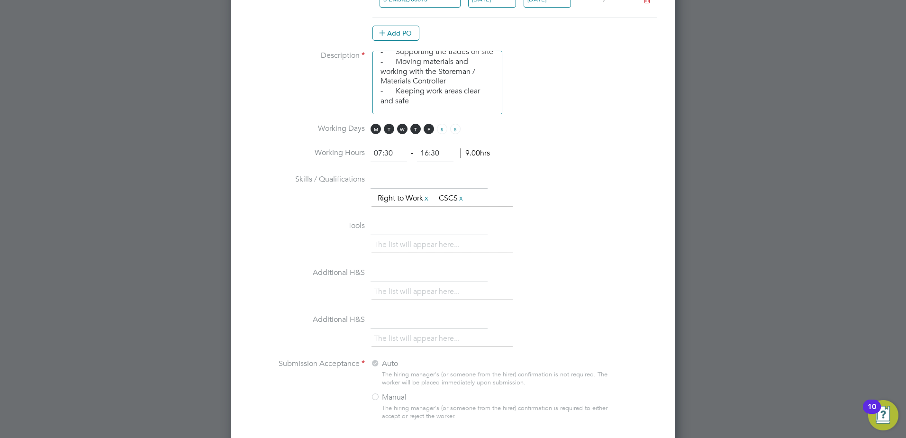
scroll to position [700, 0]
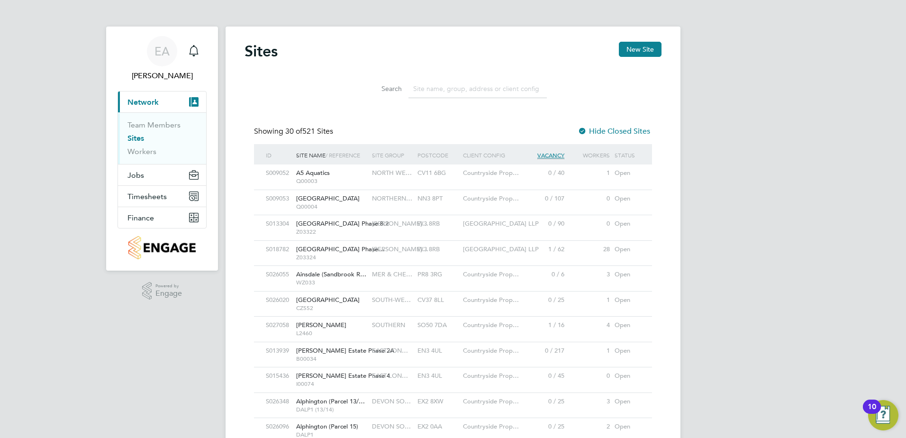
click at [433, 92] on input at bounding box center [477, 89] width 138 height 18
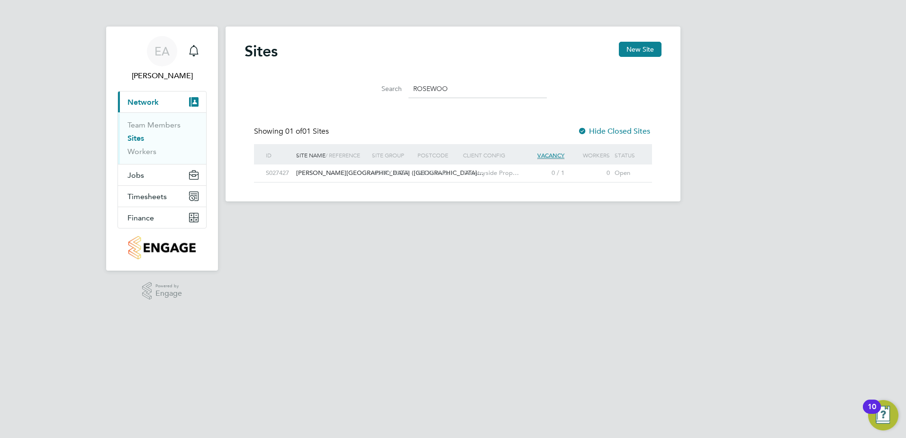
type input "ROSEWOO"
click at [334, 175] on span "Sutton Road (Rosewoo…" at bounding box center [389, 173] width 187 height 8
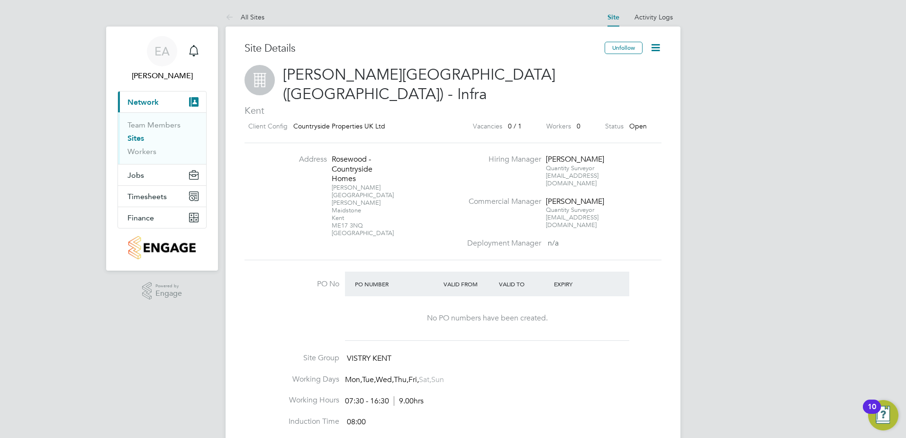
click at [138, 139] on link "Sites" at bounding box center [135, 138] width 17 height 9
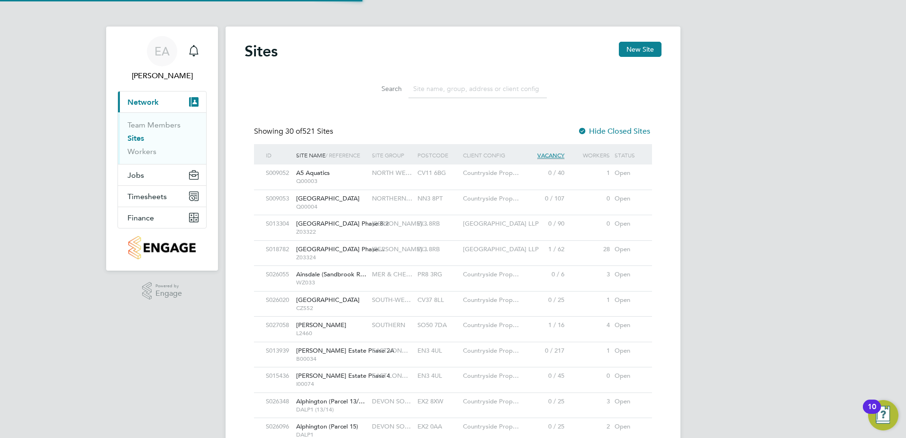
click at [449, 89] on input at bounding box center [477, 89] width 138 height 18
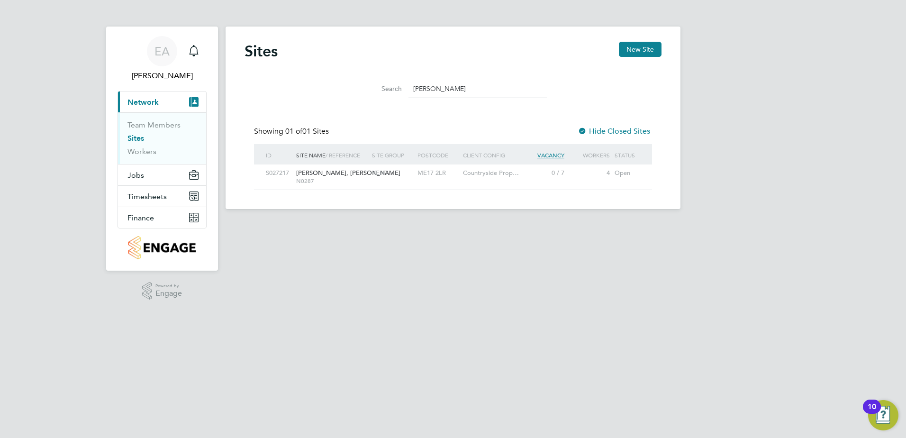
type input "morella"
click at [308, 174] on span "[PERSON_NAME], [PERSON_NAME]" at bounding box center [348, 173] width 104 height 8
